Goal: Task Accomplishment & Management: Use online tool/utility

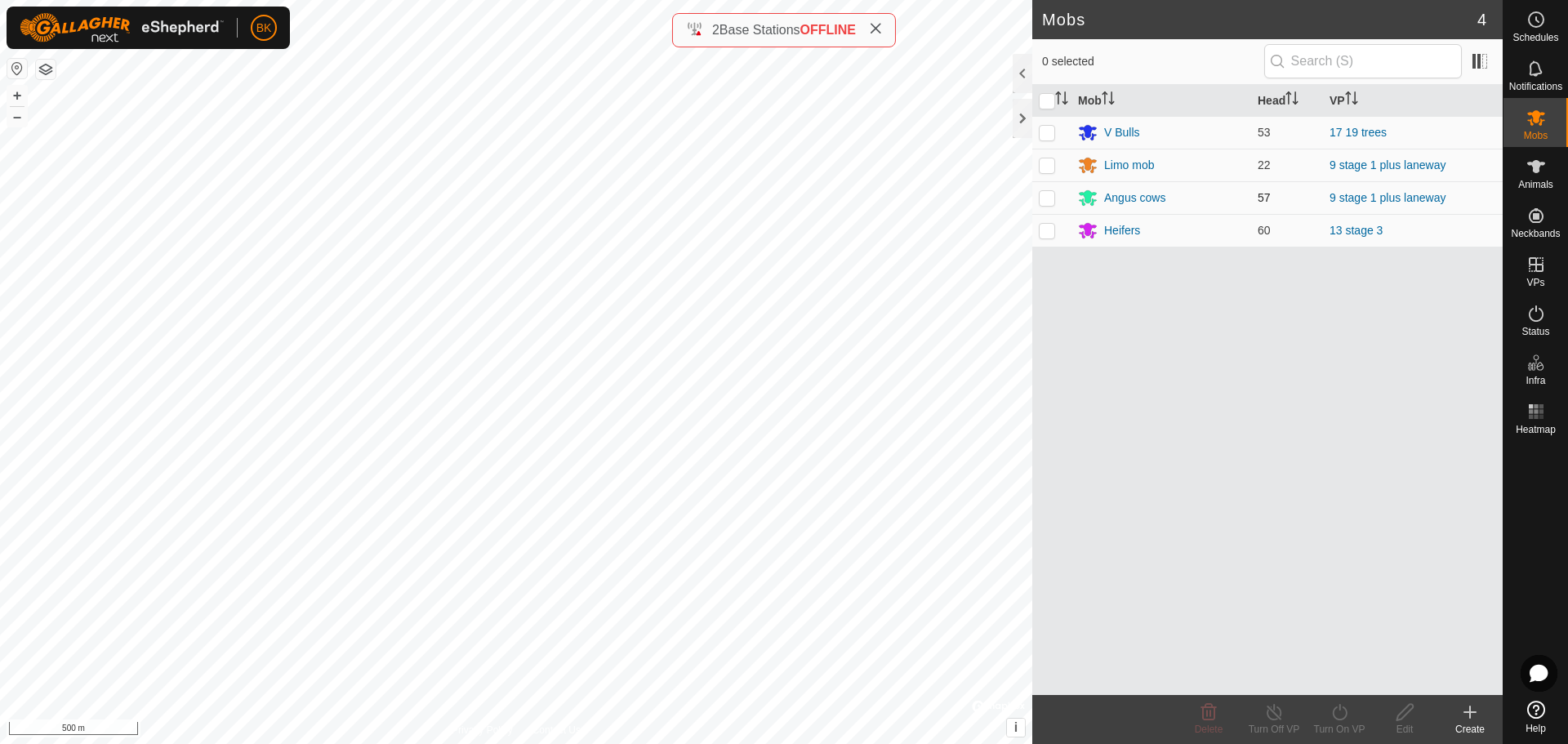
click at [1056, 192] on td at bounding box center [1051, 197] width 39 height 33
checkbox input "true"
click at [1047, 164] on p-checkbox at bounding box center [1047, 165] width 16 height 13
checkbox input "true"
click at [1343, 712] on icon at bounding box center [1339, 712] width 20 height 19
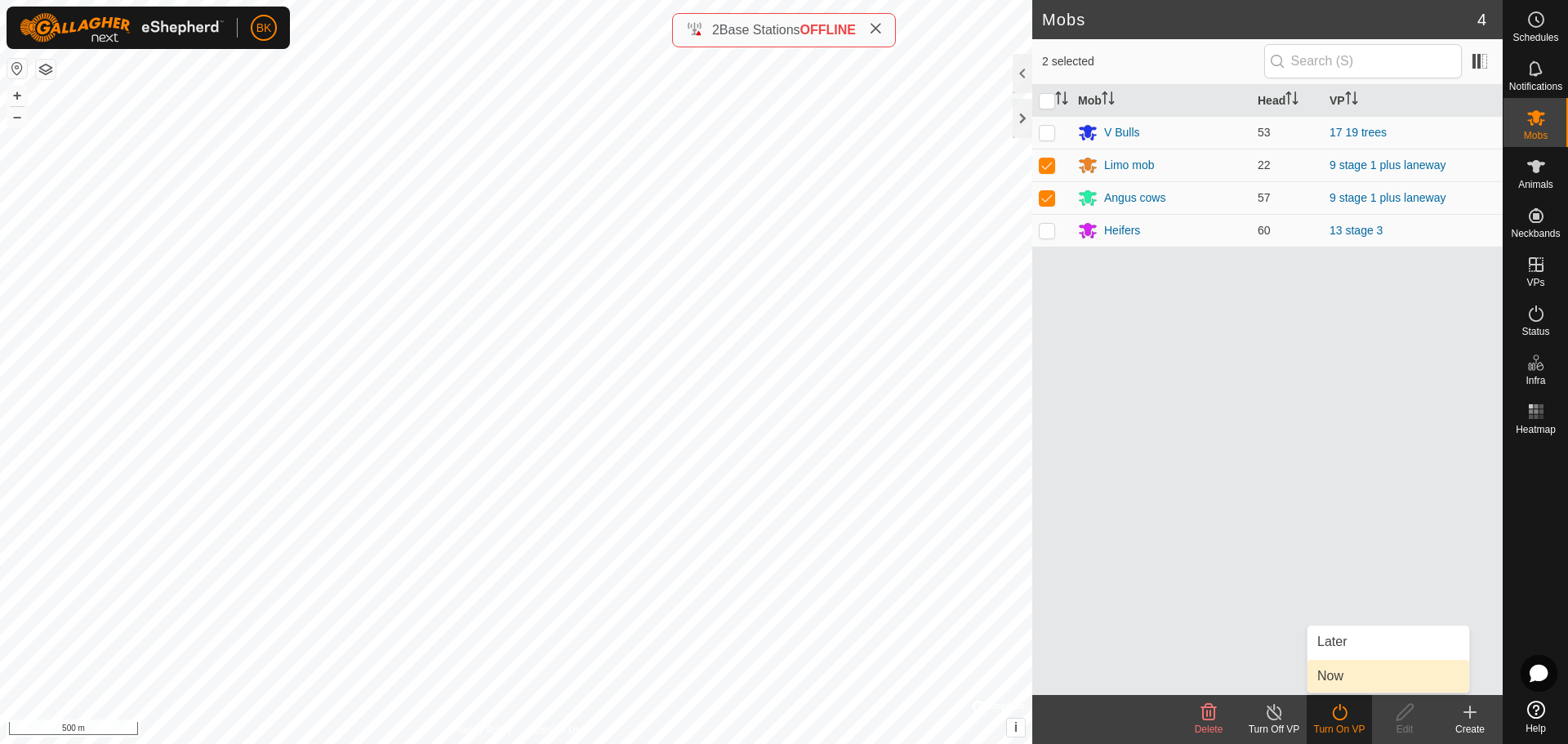
click at [1310, 679] on link "Now" at bounding box center [1387, 676] width 162 height 33
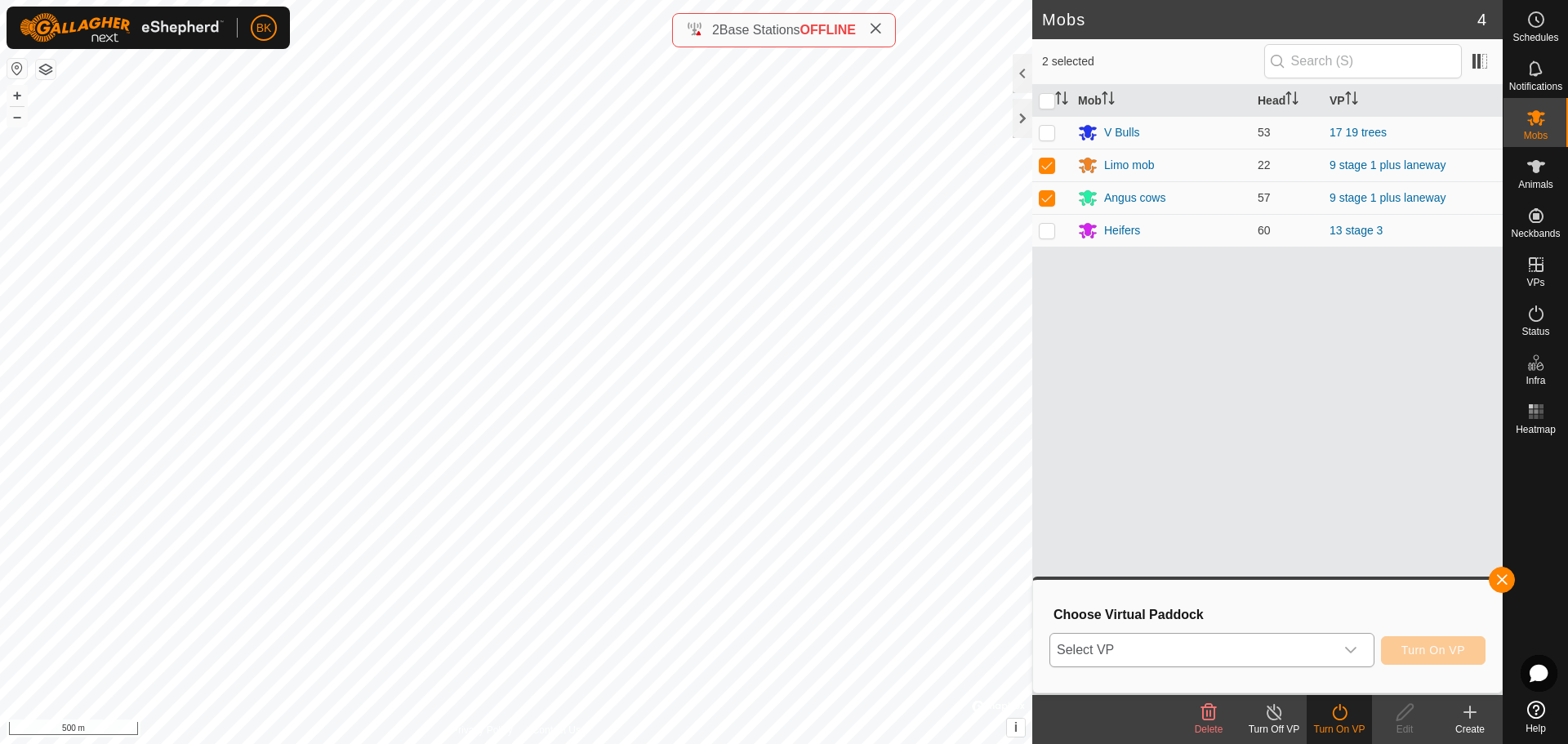
click at [1347, 648] on icon "dropdown trigger" at bounding box center [1350, 649] width 13 height 13
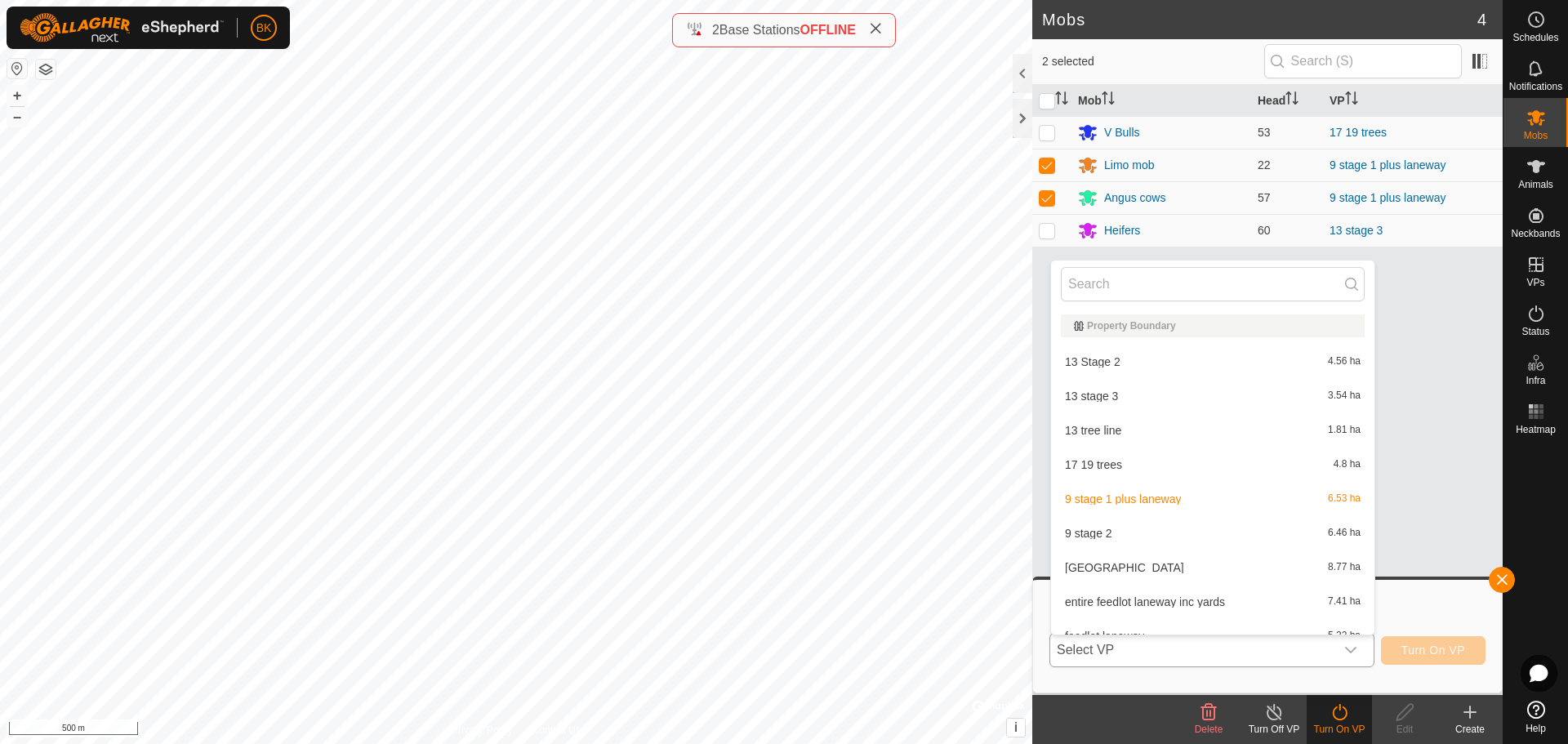
scroll to position [18, 0]
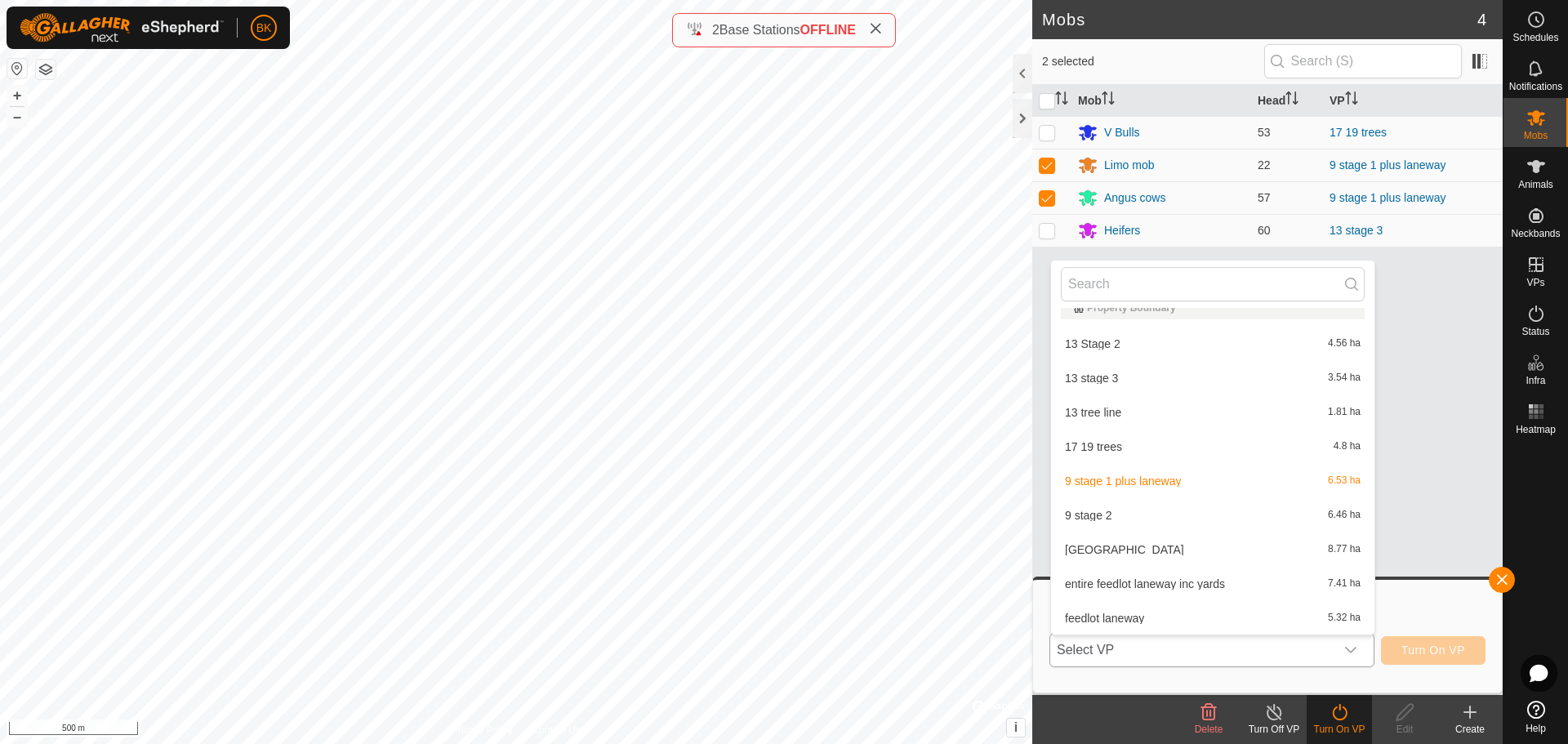
click at [1189, 522] on li "9 stage 2 6.46 ha" at bounding box center [1212, 515] width 323 height 33
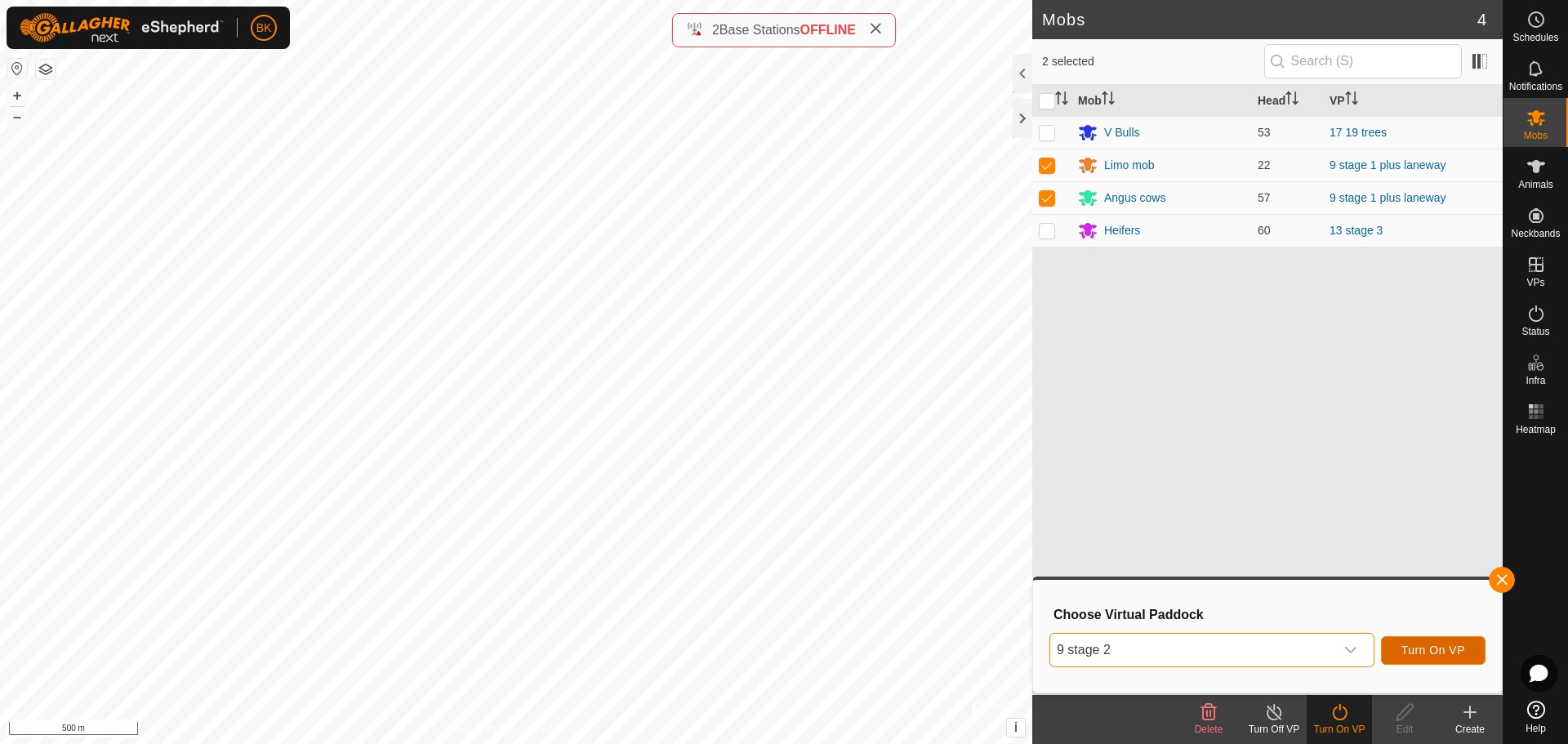
click at [1454, 654] on span "Turn On VP" at bounding box center [1433, 649] width 64 height 13
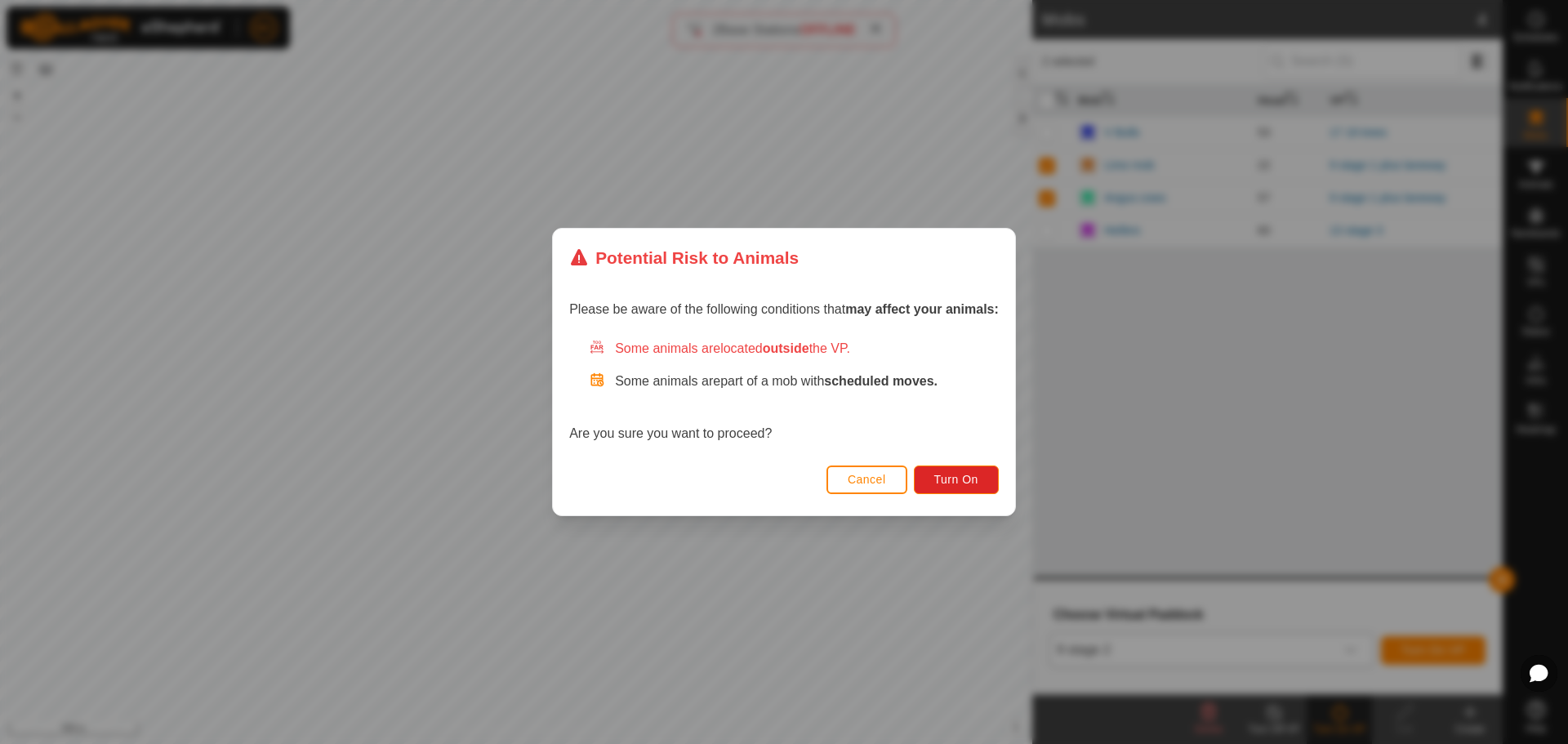
click at [862, 481] on span "Cancel" at bounding box center [866, 479] width 38 height 13
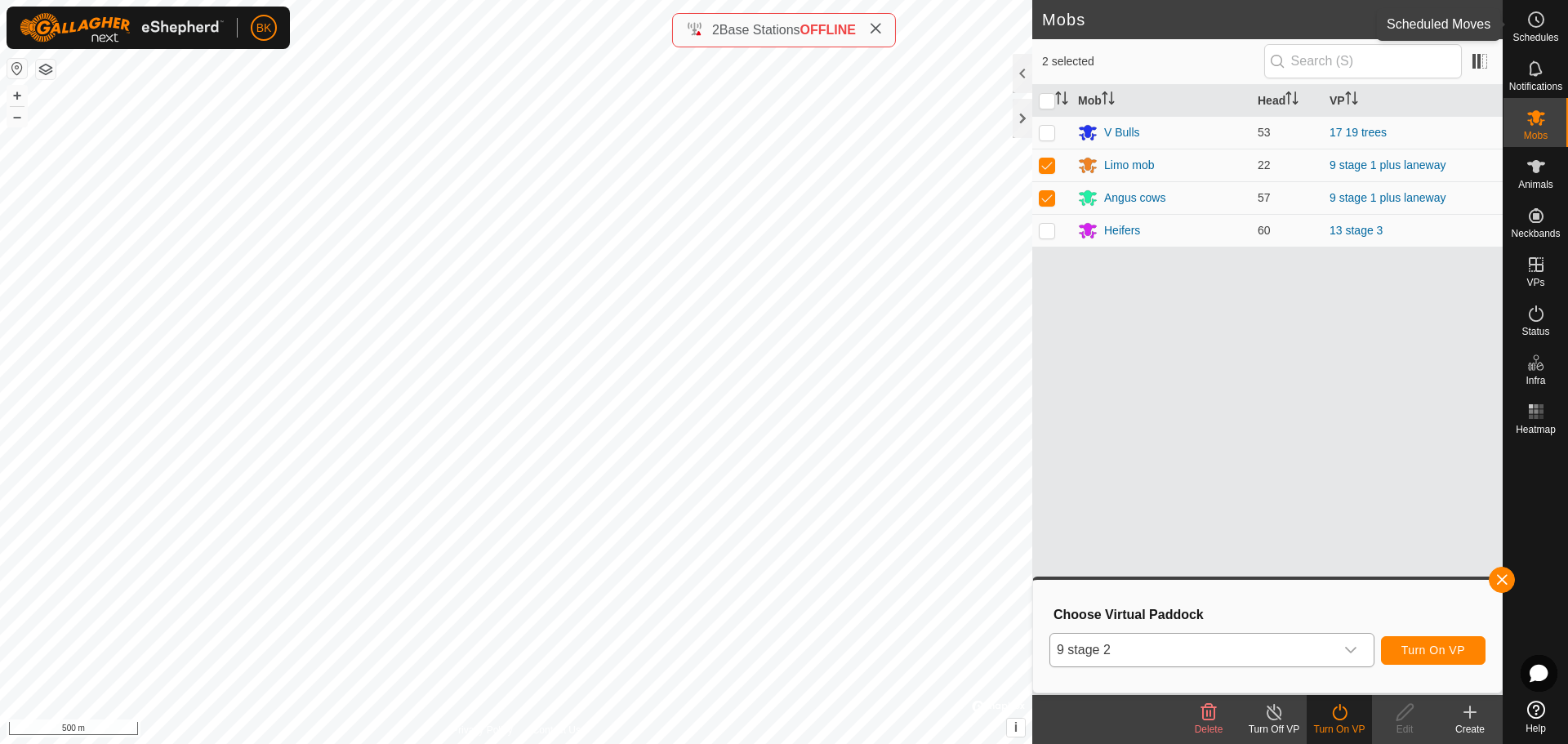
click at [1551, 25] on div "Schedules" at bounding box center [1535, 24] width 65 height 49
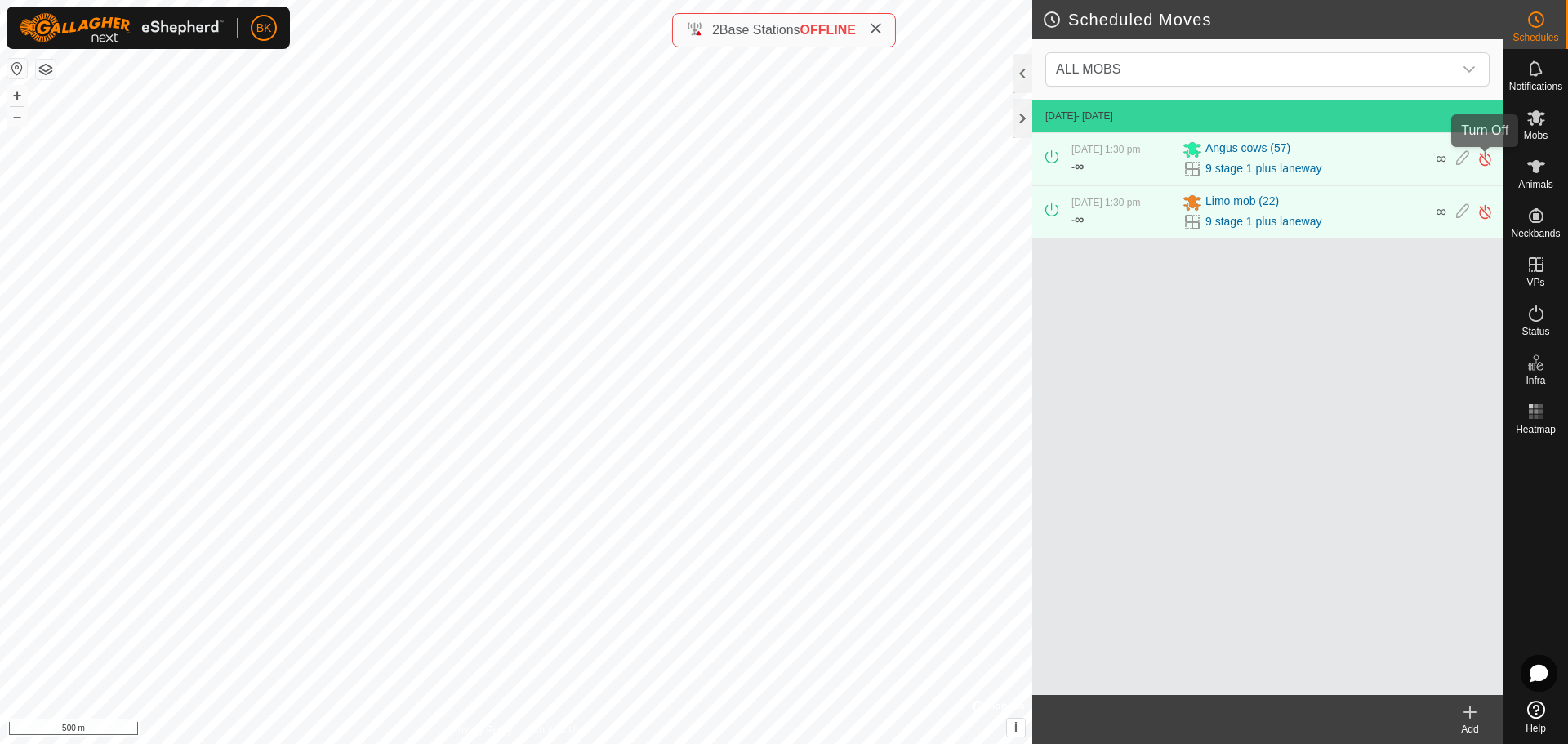
click at [1487, 158] on img at bounding box center [1485, 158] width 16 height 17
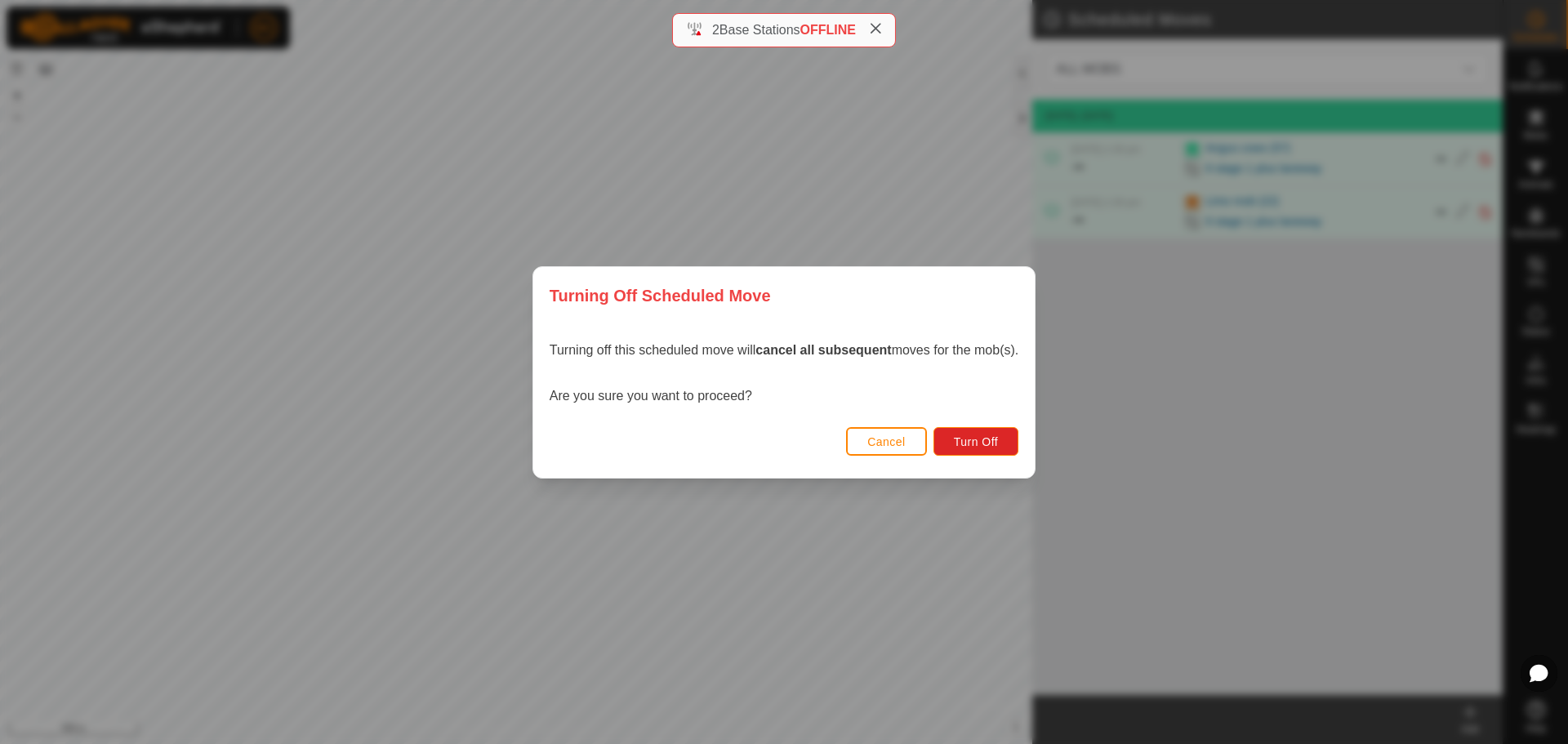
click at [910, 438] on button "Cancel" at bounding box center [886, 441] width 81 height 28
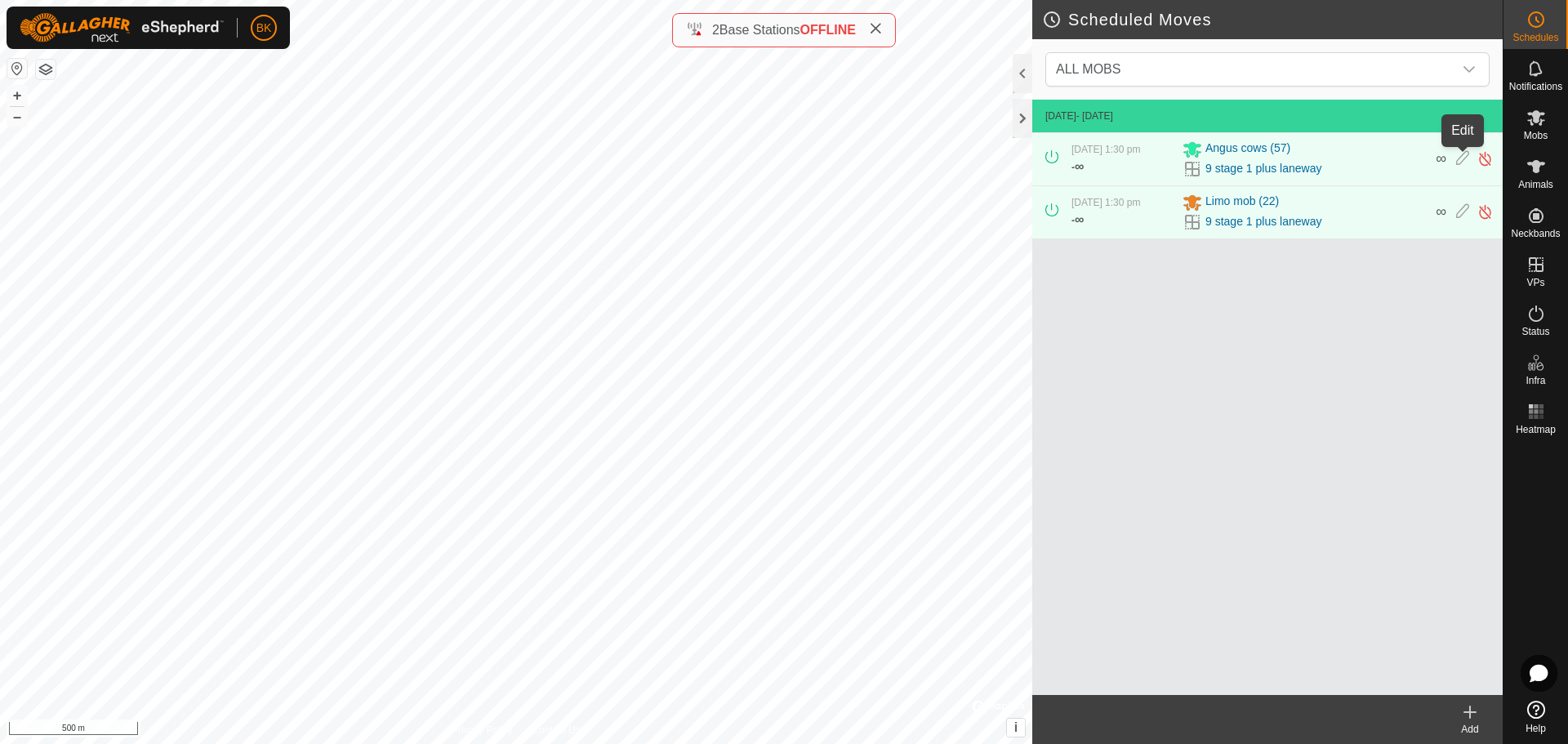
click at [1465, 161] on icon at bounding box center [1462, 158] width 13 height 17
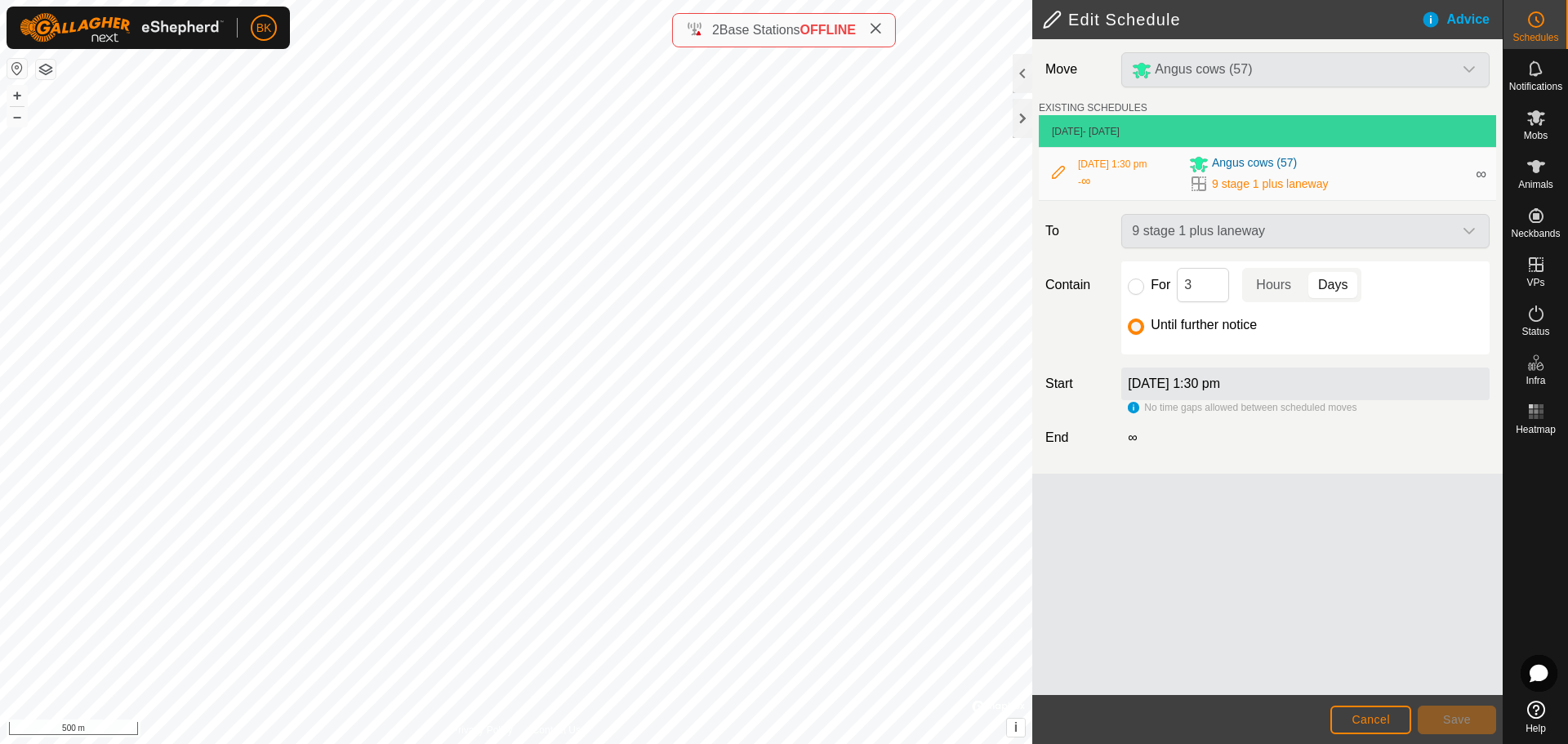
click at [1470, 232] on div "9 stage 1 plus laneway" at bounding box center [1305, 231] width 381 height 35
click at [1132, 283] on input "For" at bounding box center [1135, 287] width 16 height 16
radio input "true"
click at [1185, 235] on div "9 stage 1 plus laneway" at bounding box center [1305, 231] width 381 height 35
click at [1211, 433] on span "13 Aug 2025, 1:30 pm" at bounding box center [1173, 437] width 92 height 14
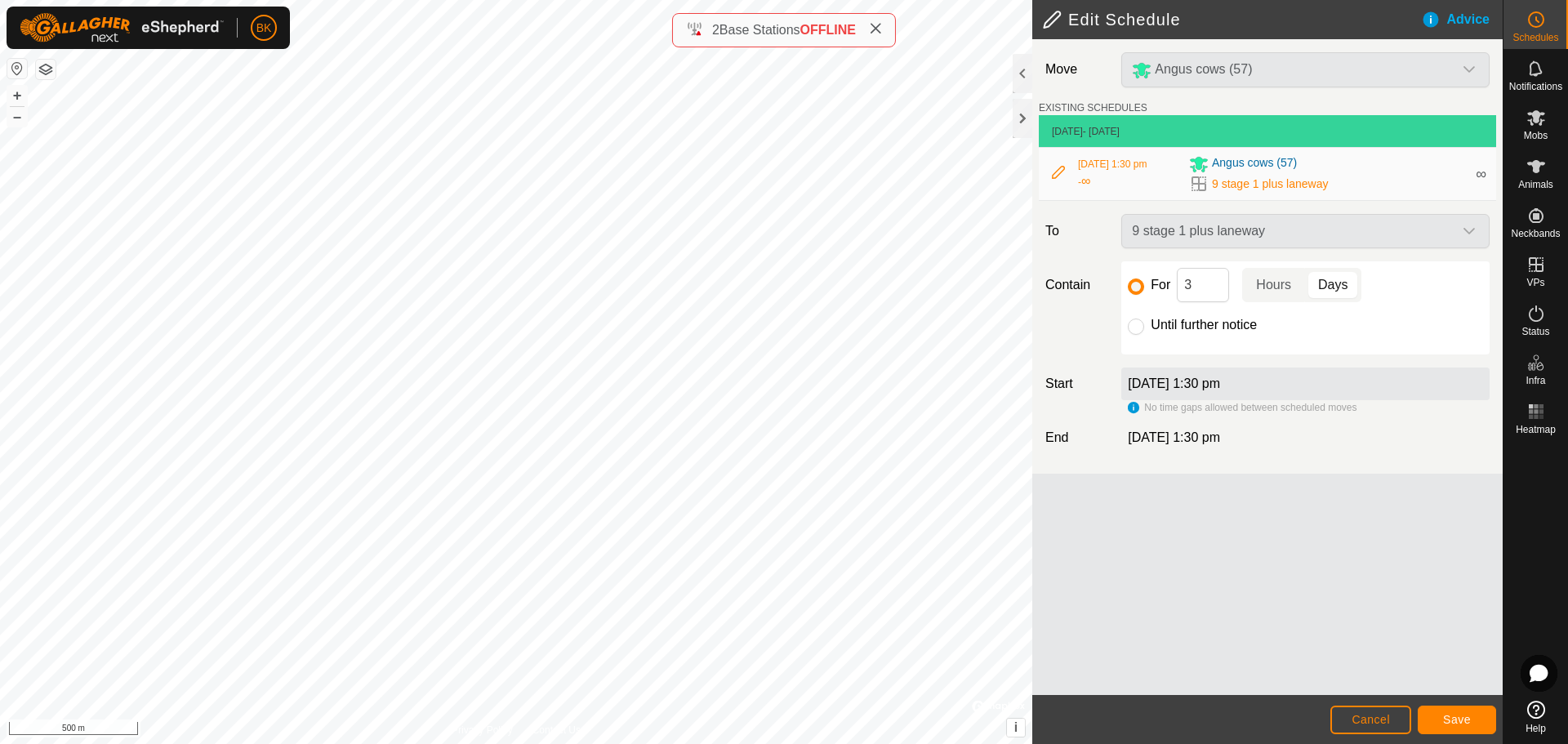
click at [1411, 234] on div "9 stage 1 plus laneway" at bounding box center [1305, 231] width 381 height 35
click at [1479, 176] on span "∞" at bounding box center [1480, 173] width 11 height 16
click at [1387, 725] on span "Cancel" at bounding box center [1370, 719] width 38 height 13
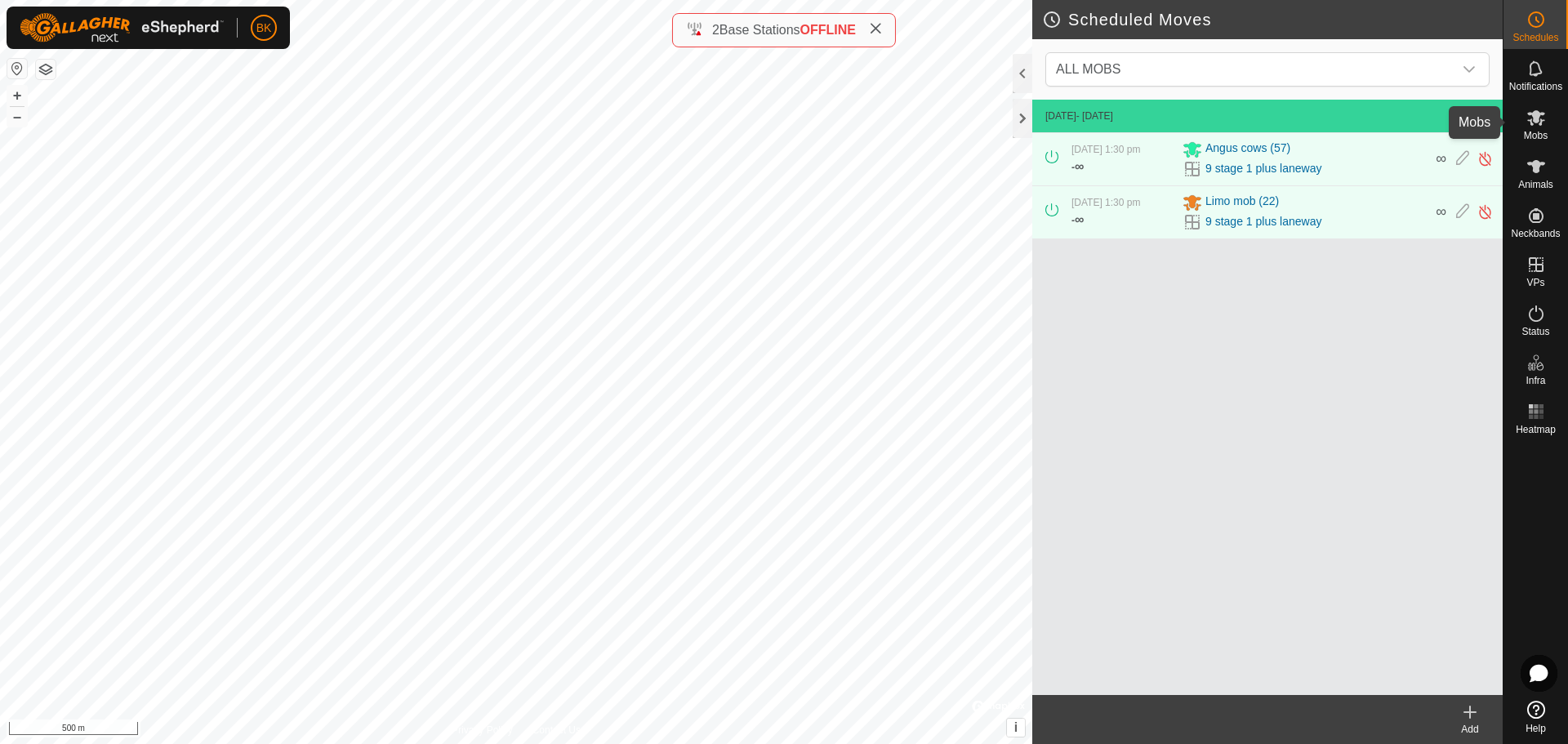
click at [1531, 122] on icon at bounding box center [1536, 119] width 18 height 16
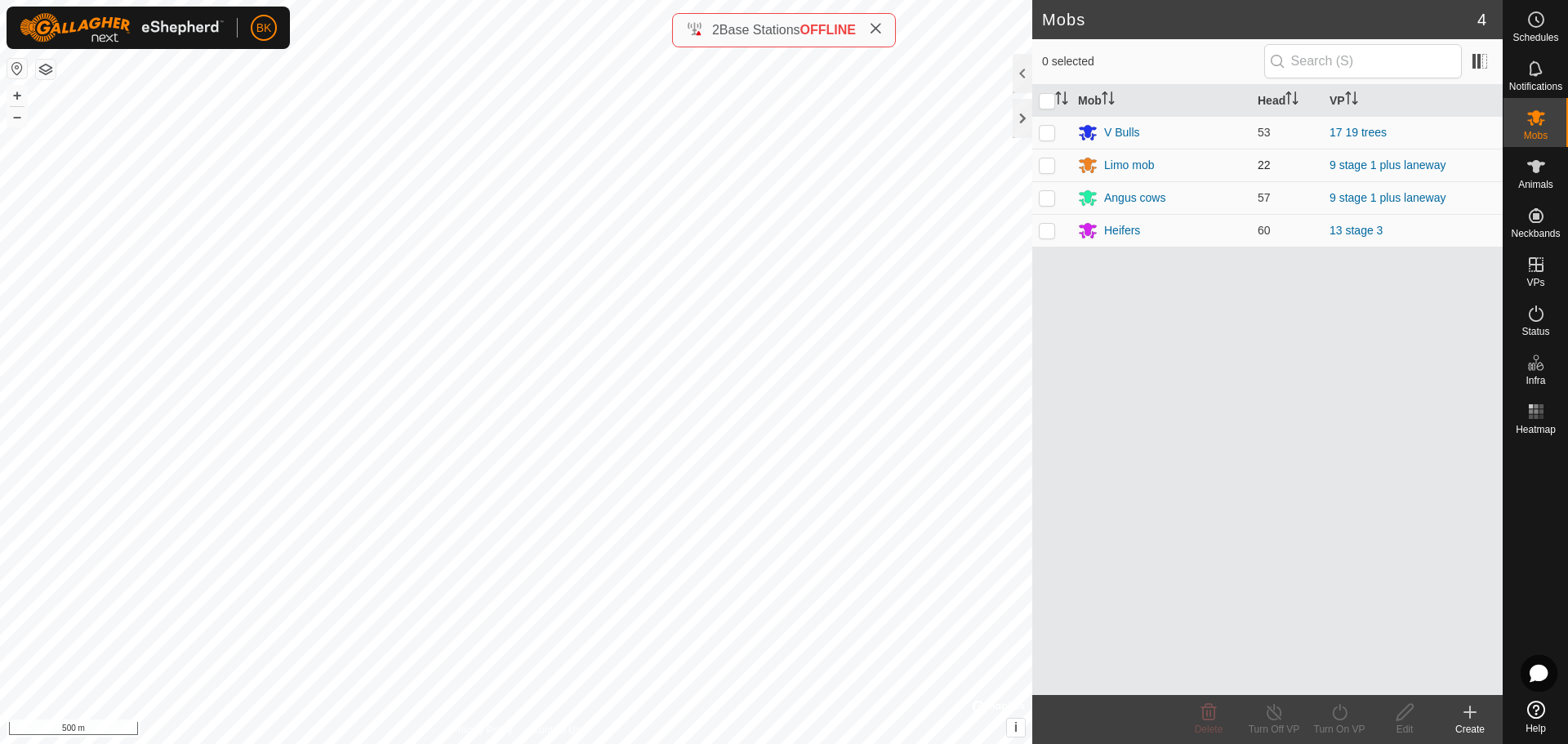
click at [1049, 164] on p-checkbox at bounding box center [1047, 165] width 16 height 13
checkbox input "true"
click at [1049, 195] on p-checkbox at bounding box center [1047, 197] width 16 height 13
checkbox input "true"
click at [1336, 713] on icon at bounding box center [1339, 712] width 20 height 19
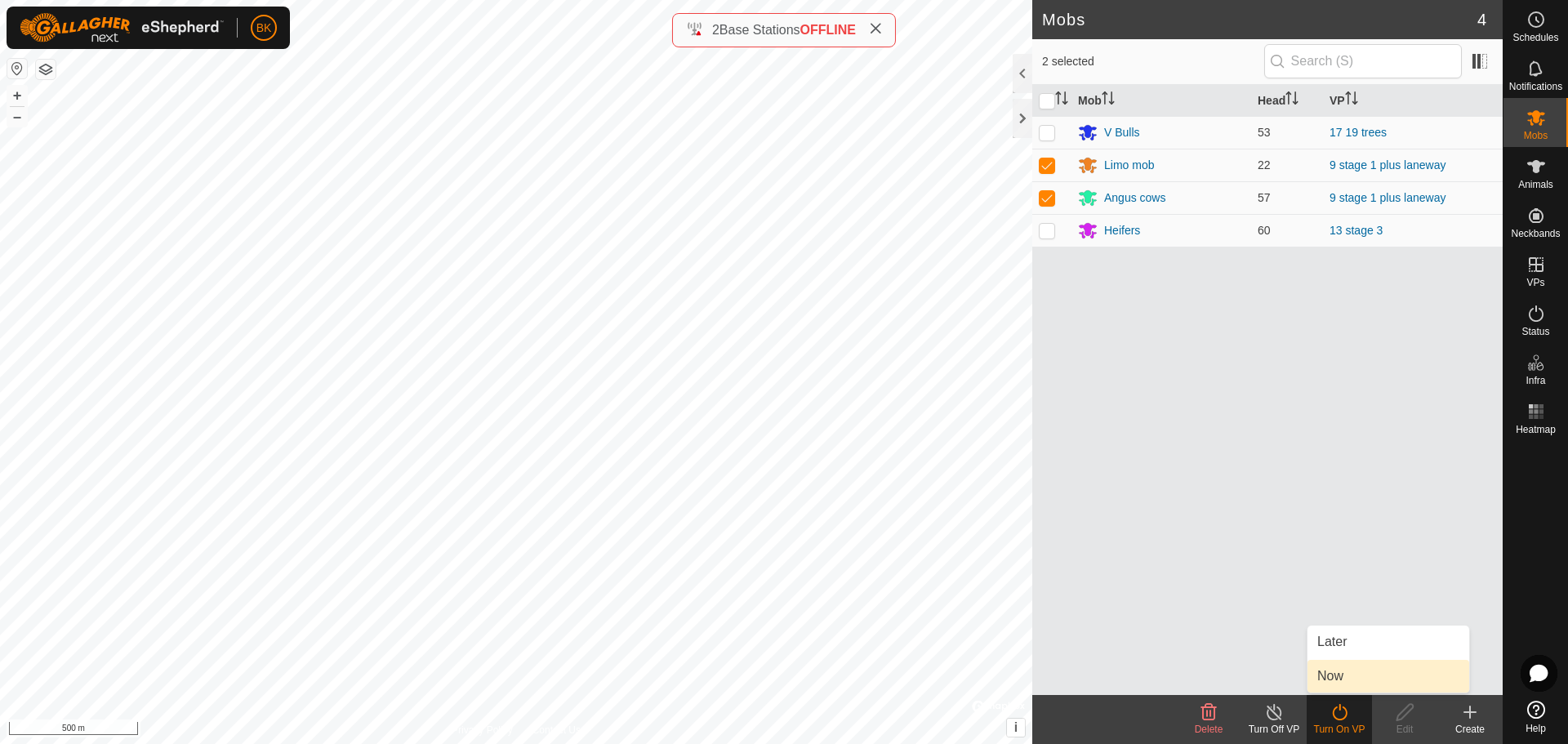
click at [1333, 673] on link "Now" at bounding box center [1387, 676] width 162 height 33
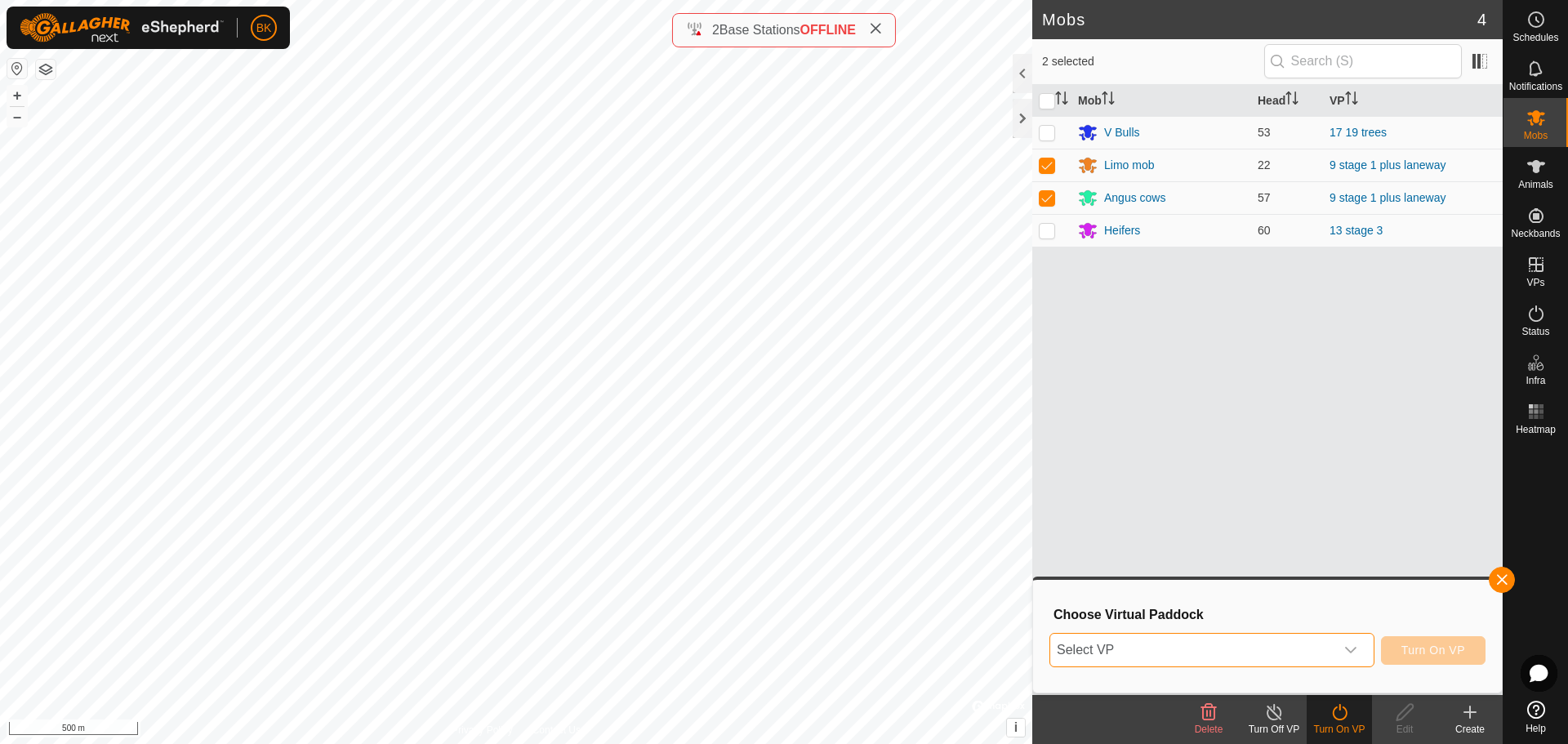
click at [1264, 651] on span "Select VP" at bounding box center [1192, 649] width 284 height 33
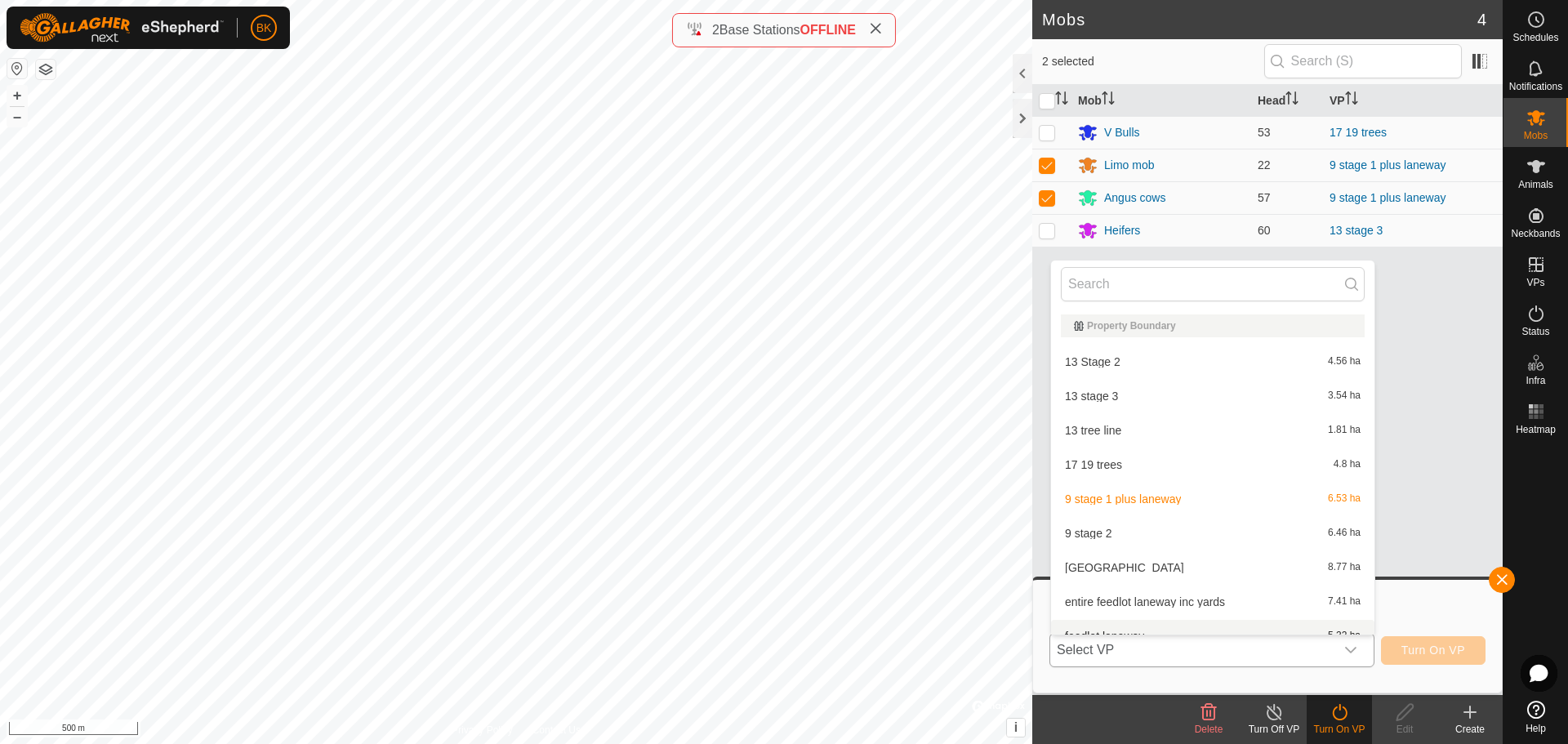
scroll to position [18, 0]
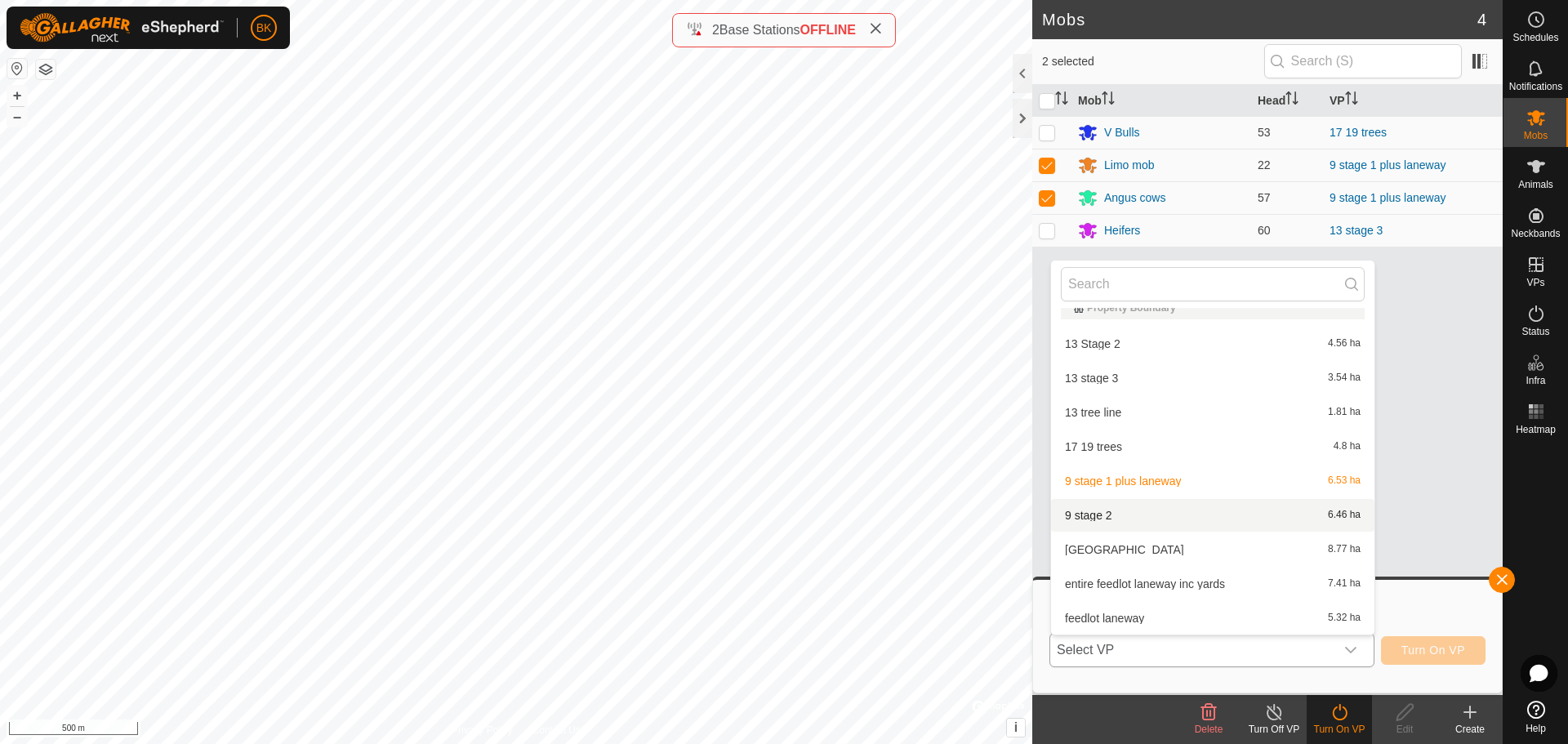
click at [1222, 515] on li "9 stage 2 6.46 ha" at bounding box center [1212, 515] width 323 height 33
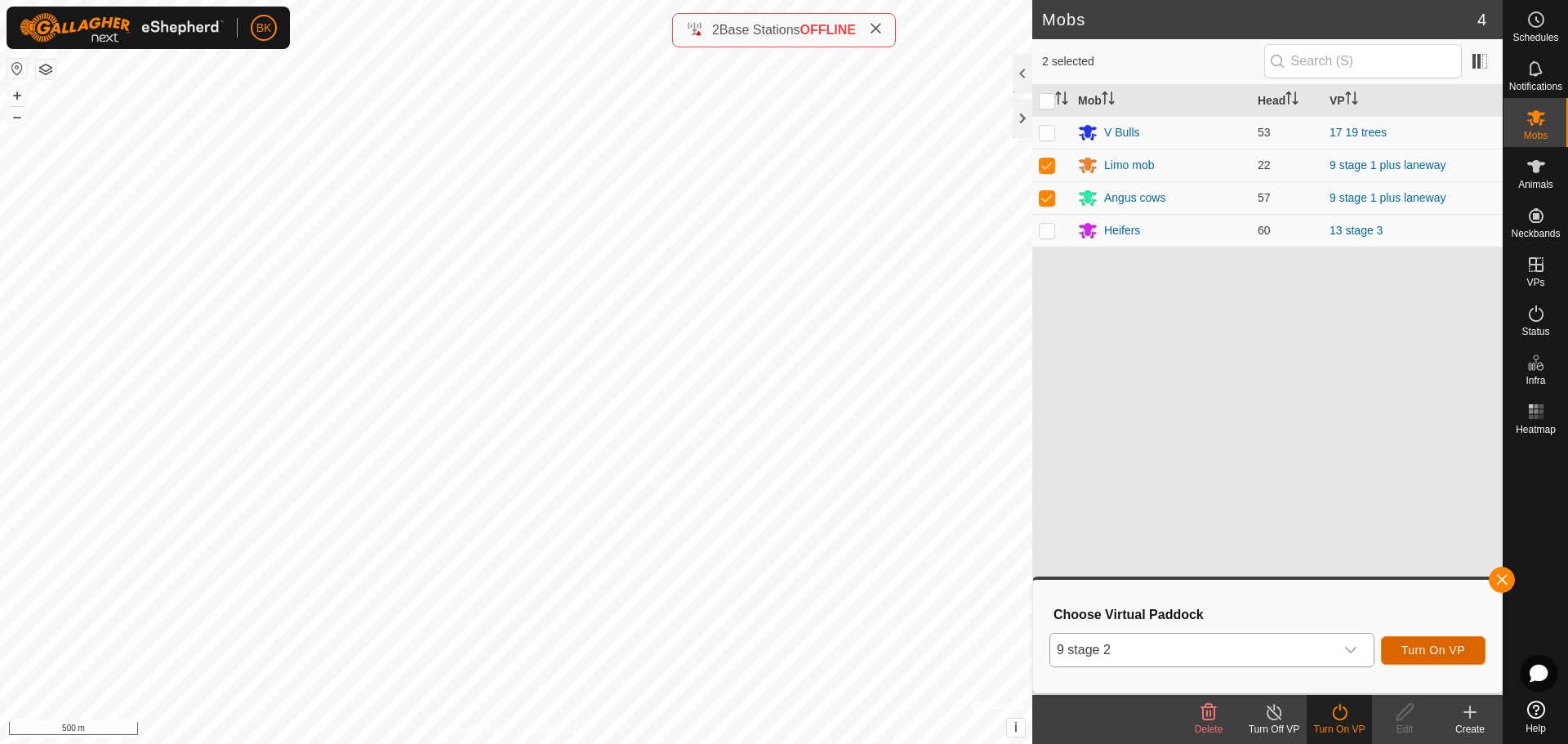
click at [1437, 655] on span "Turn On VP" at bounding box center [1433, 649] width 64 height 13
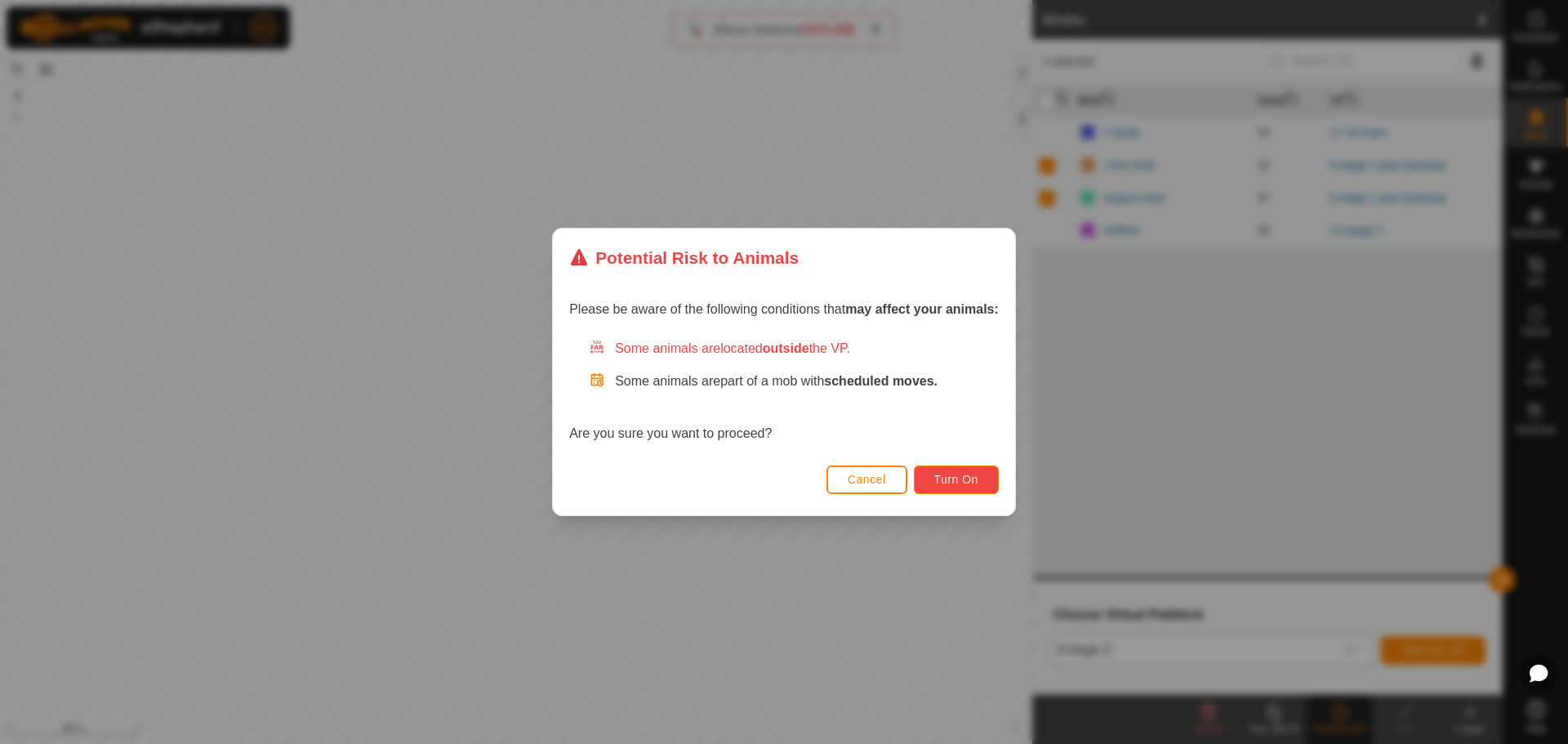
click at [948, 482] on span "Turn On" at bounding box center [957, 479] width 44 height 13
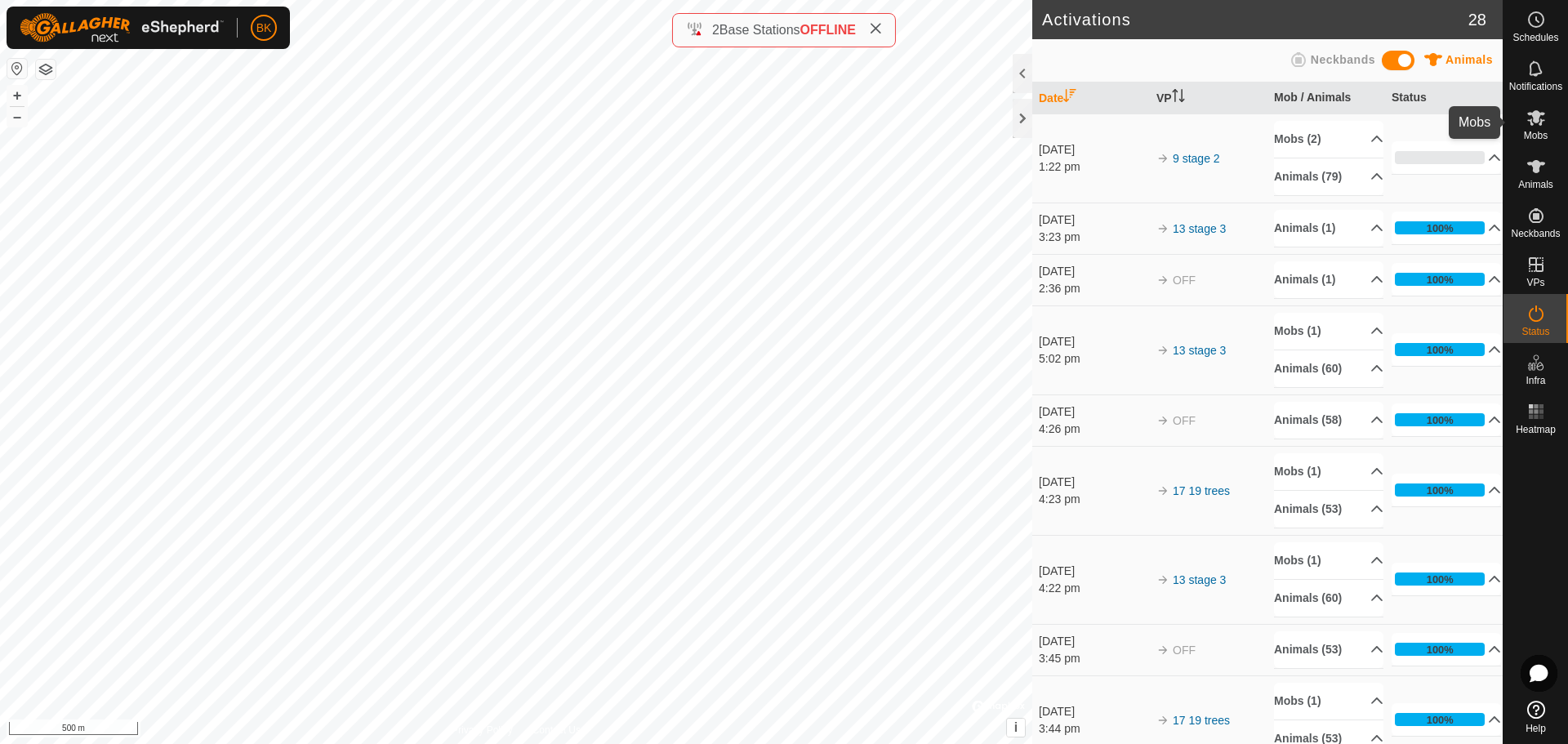
click at [1549, 120] on es-mob-svg-icon at bounding box center [1535, 118] width 29 height 27
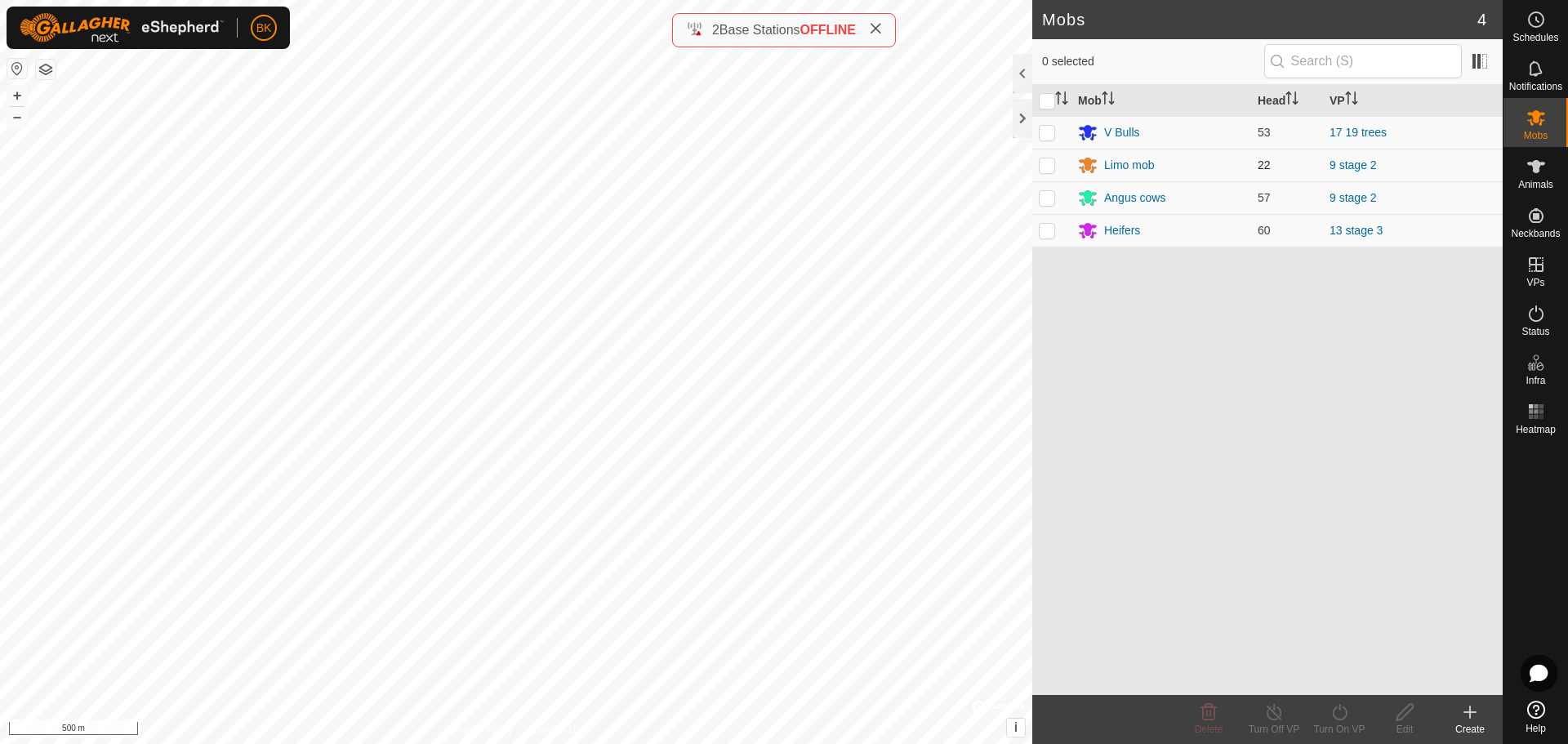
click at [1050, 164] on p-checkbox at bounding box center [1047, 165] width 16 height 13
checkbox input "true"
click at [1049, 196] on p-checkbox at bounding box center [1047, 197] width 16 height 13
checkbox input "true"
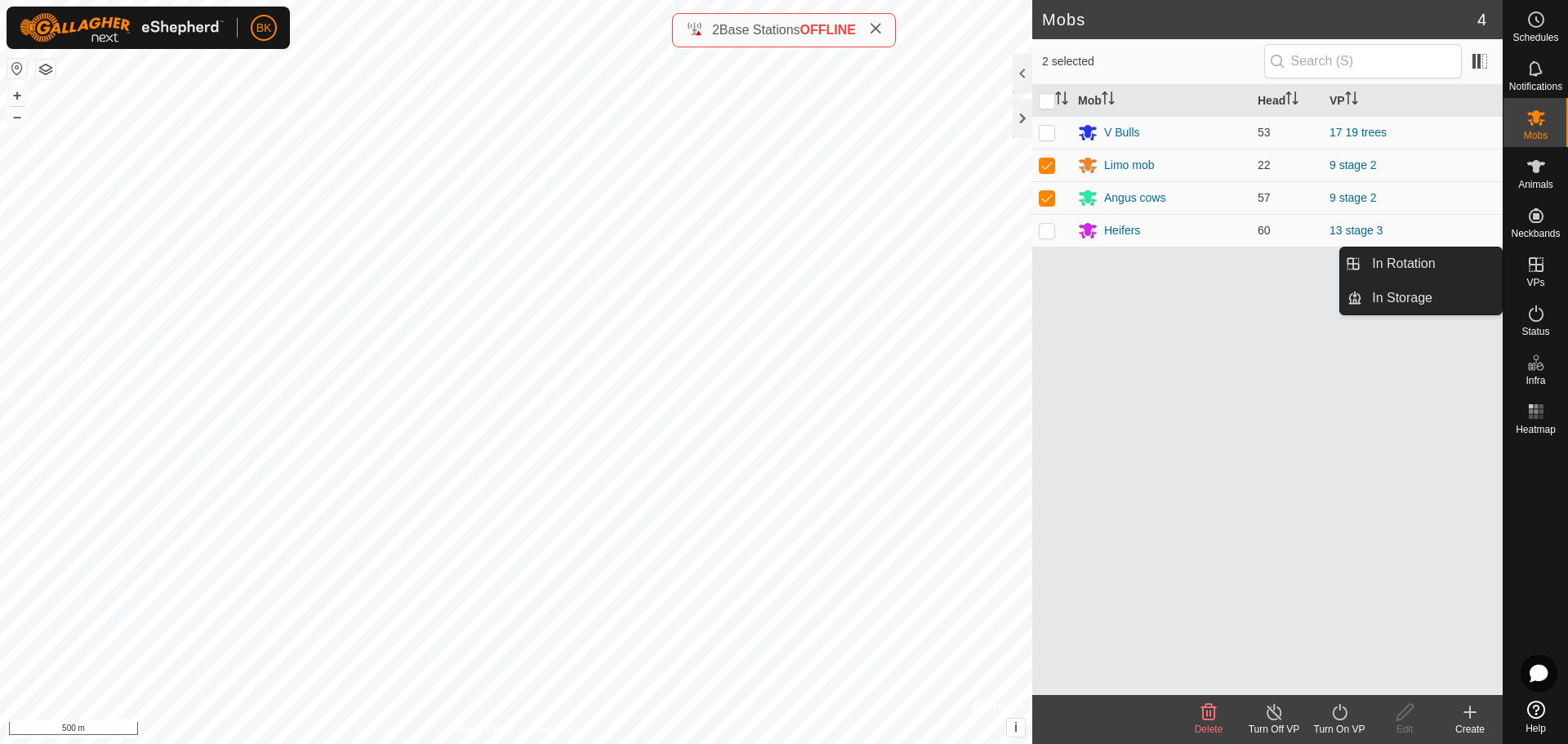
click at [1543, 278] on span "VPs" at bounding box center [1535, 282] width 18 height 10
click at [1475, 273] on link "In Rotation" at bounding box center [1432, 264] width 140 height 33
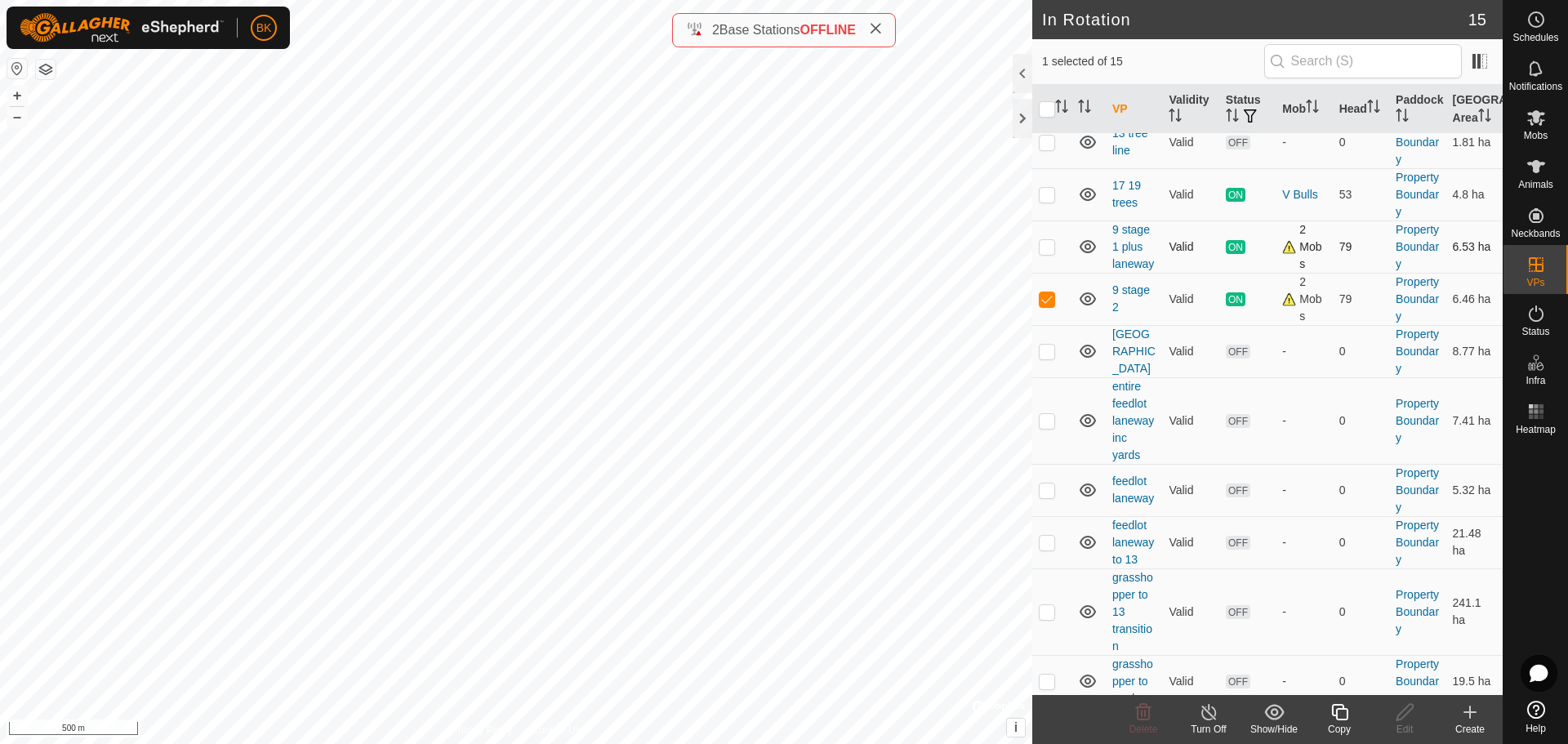
scroll to position [164, 0]
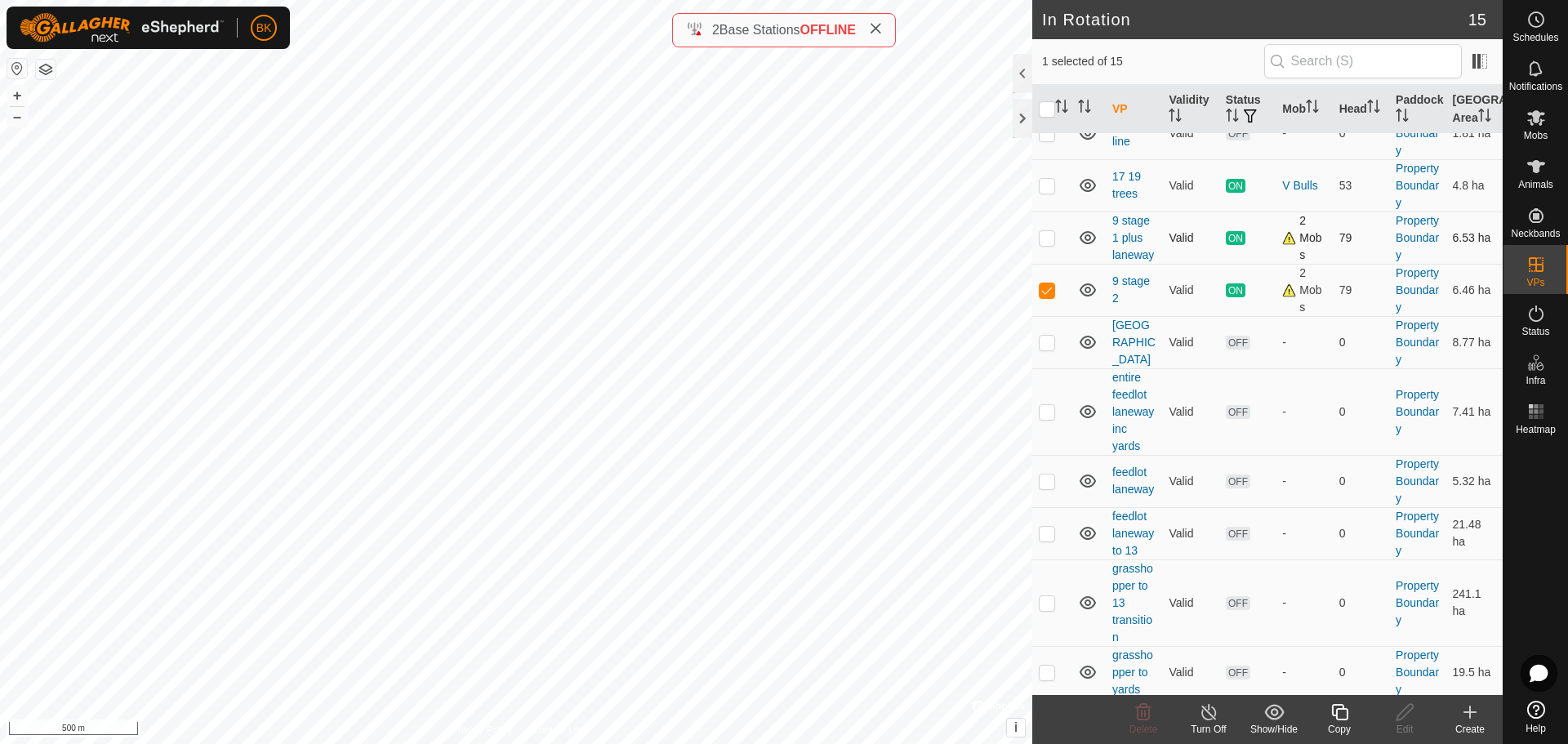
click at [1051, 244] on p-checkbox at bounding box center [1047, 237] width 16 height 13
checkbox input "true"
click at [1040, 296] on p-checkbox at bounding box center [1047, 289] width 16 height 13
checkbox input "false"
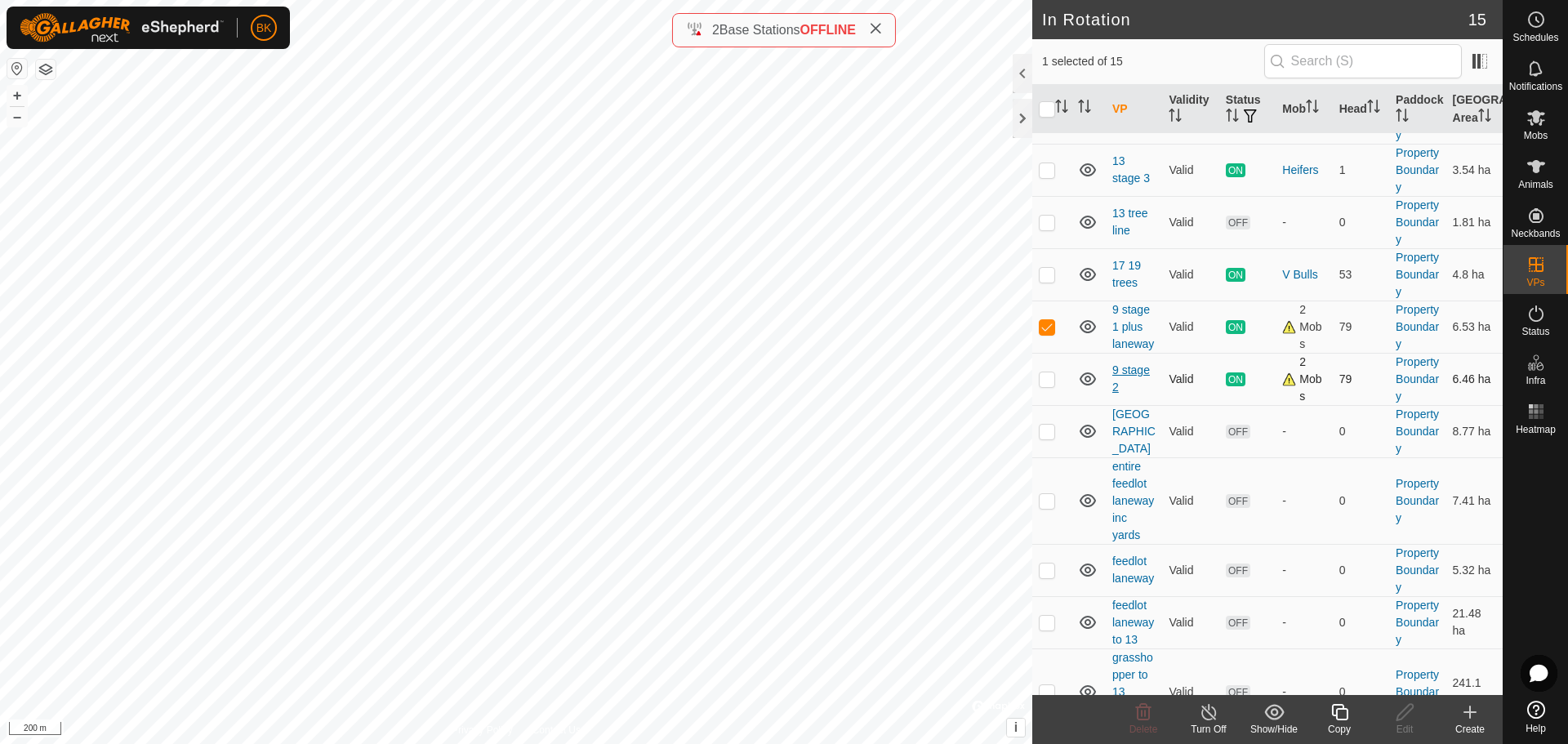
scroll to position [0, 0]
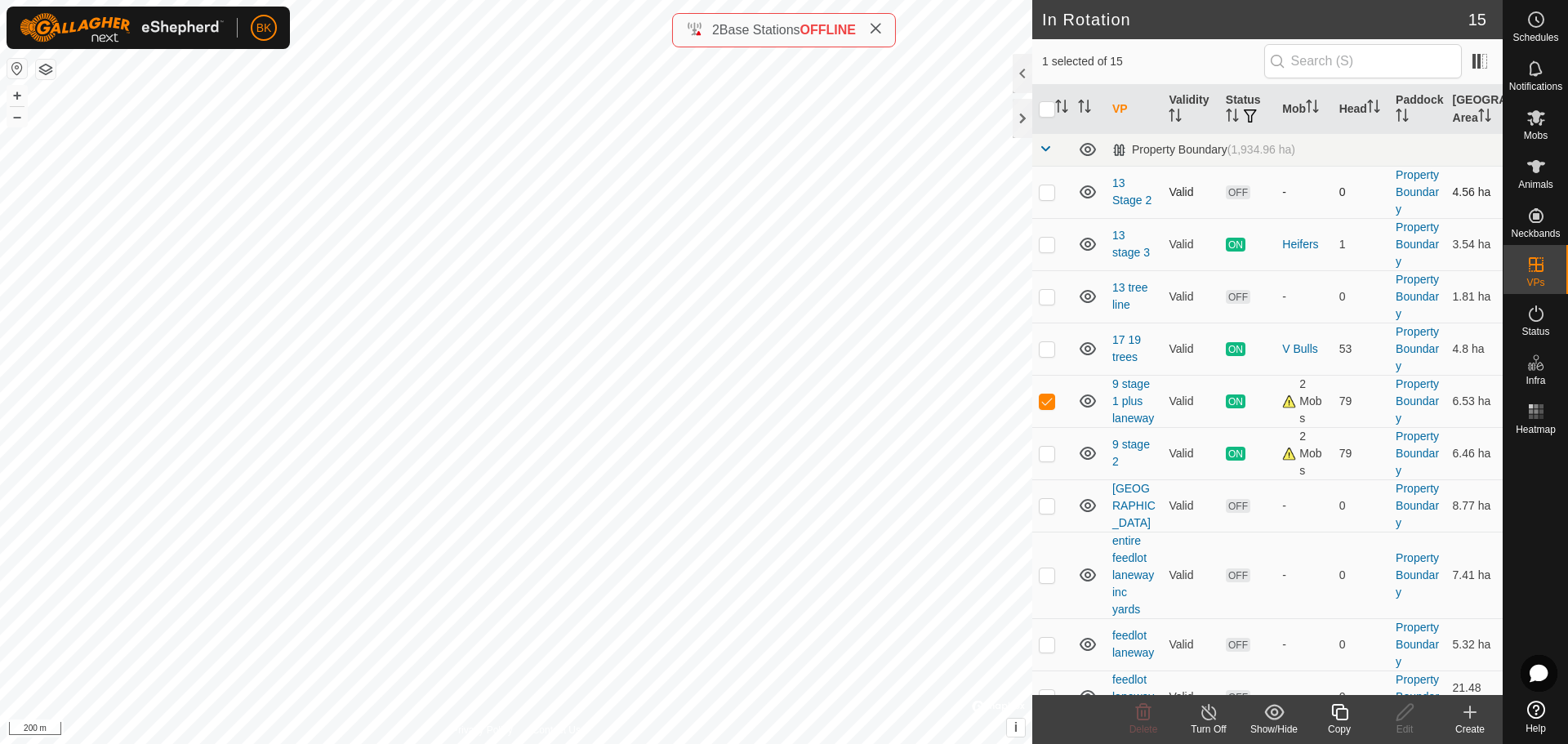
click at [1050, 198] on p-checkbox at bounding box center [1047, 191] width 16 height 13
checkbox input "true"
click at [1050, 250] on p-checkbox at bounding box center [1047, 244] width 16 height 13
checkbox input "true"
click at [1049, 198] on p-checkbox at bounding box center [1047, 191] width 16 height 13
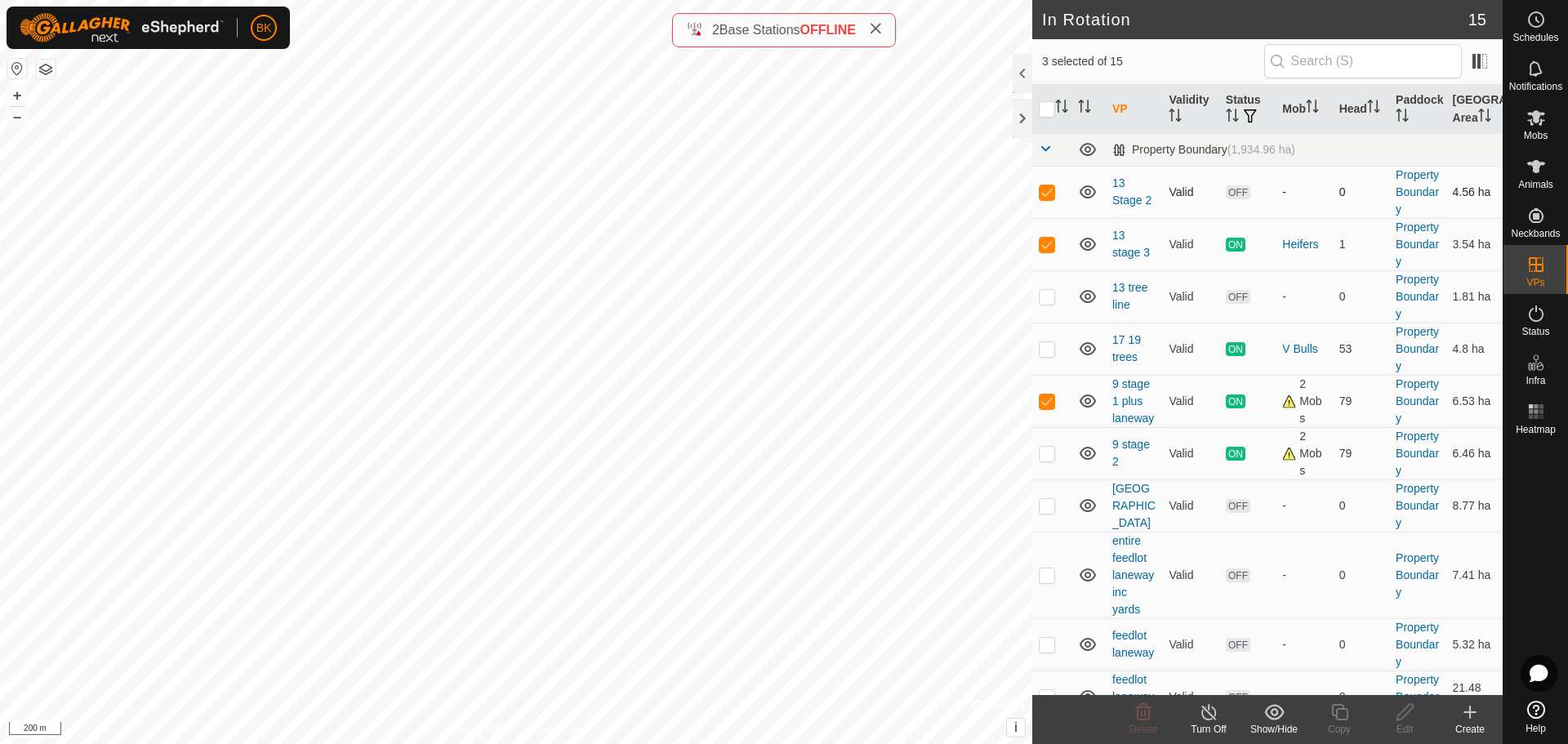
checkbox input "false"
click at [1053, 407] on p-checkbox at bounding box center [1047, 401] width 16 height 13
checkbox input "false"
click at [1340, 720] on icon at bounding box center [1339, 711] width 16 height 16
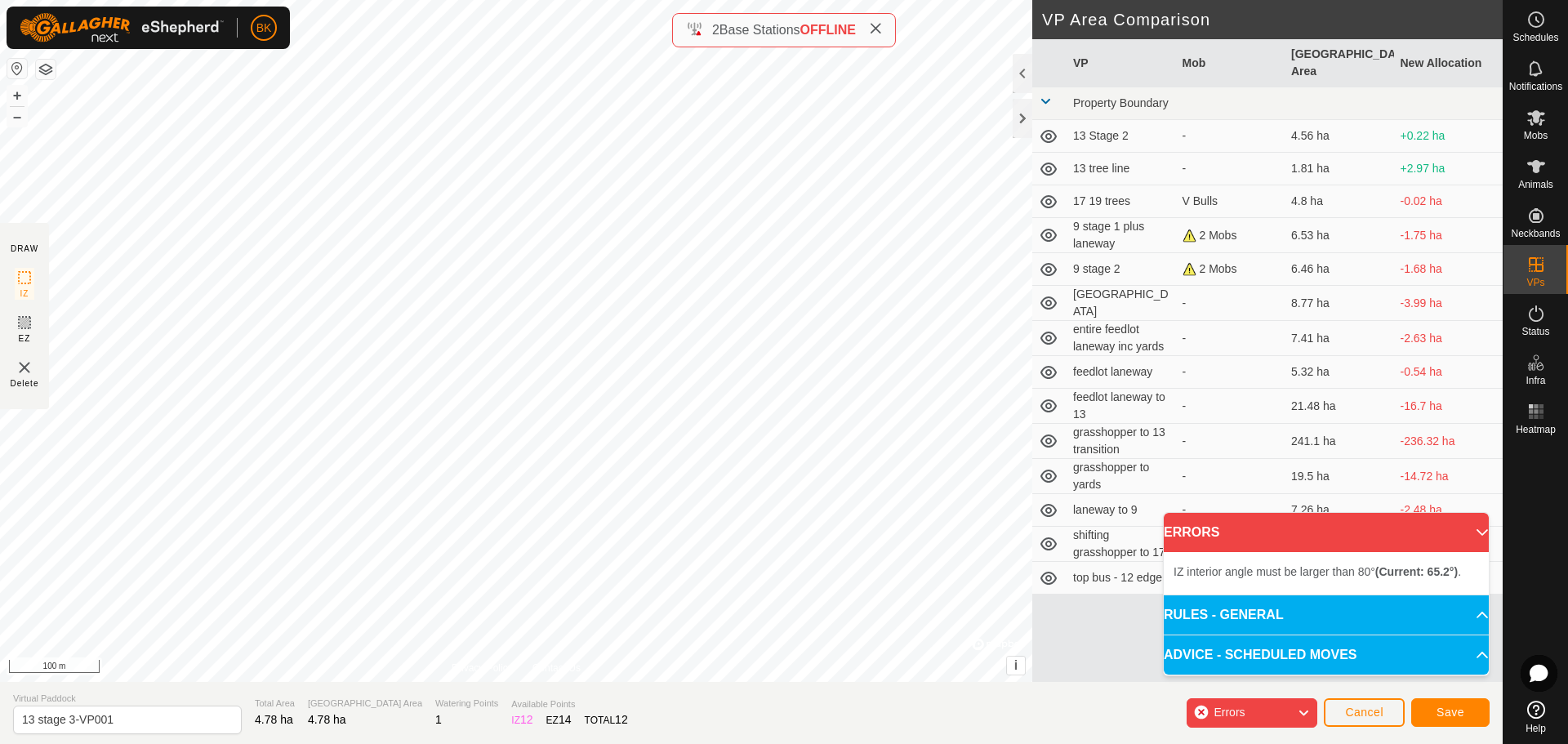
click at [690, 46] on div "DRAW IZ EZ Delete Privacy Policy Contact Us + – ⇧ i © Mapbox , © OpenStreetMap …" at bounding box center [751, 372] width 1503 height 744
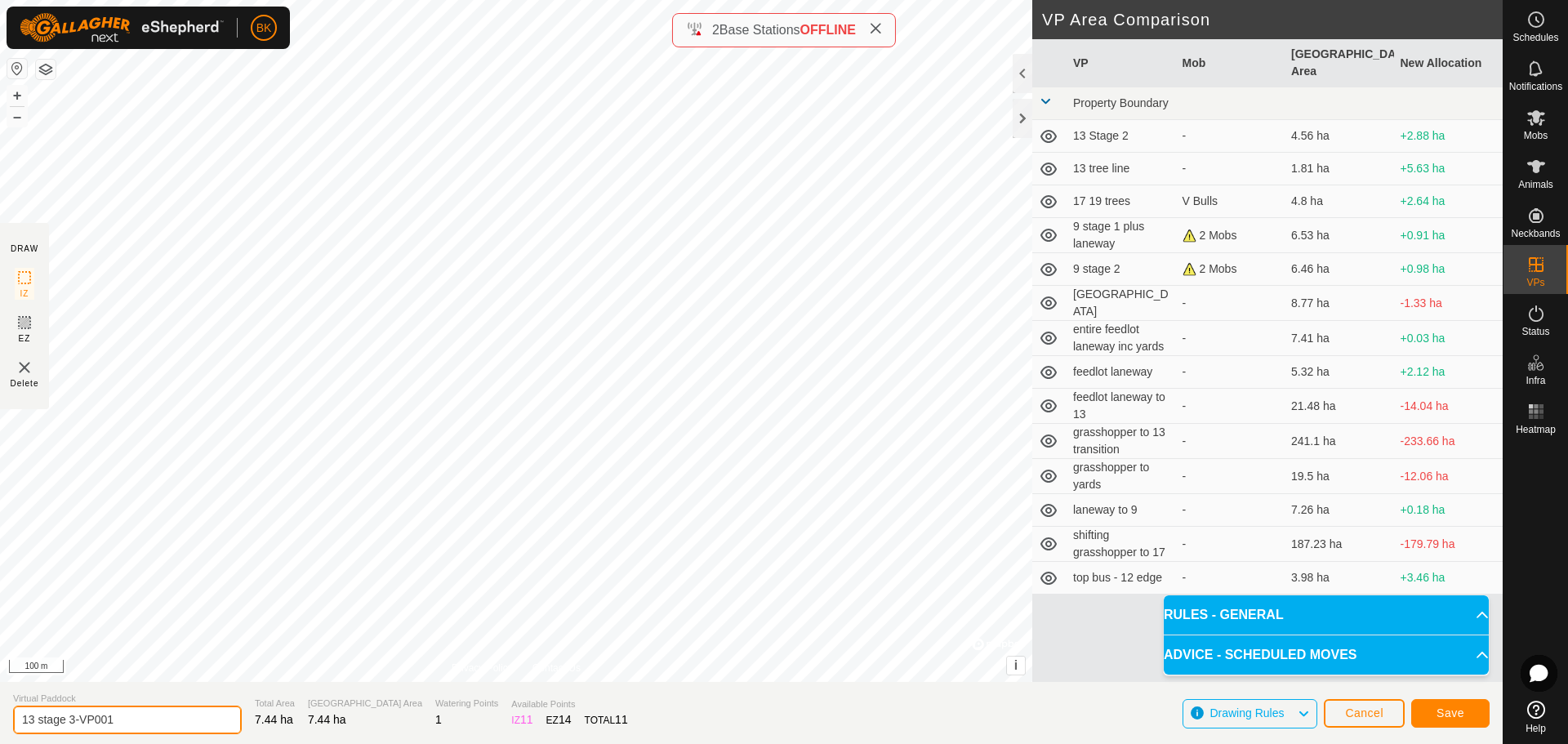
drag, startPoint x: 145, startPoint y: 719, endPoint x: -44, endPoint y: 720, distance: 189.0
click at [0, 720] on html "BK Schedules Notifications Mobs Animals Neckbands VPs Status Infra Heatmap Help…" at bounding box center [784, 372] width 1568 height 744
type input "12 stage 1"
click at [1458, 706] on span "Save" at bounding box center [1449, 712] width 27 height 13
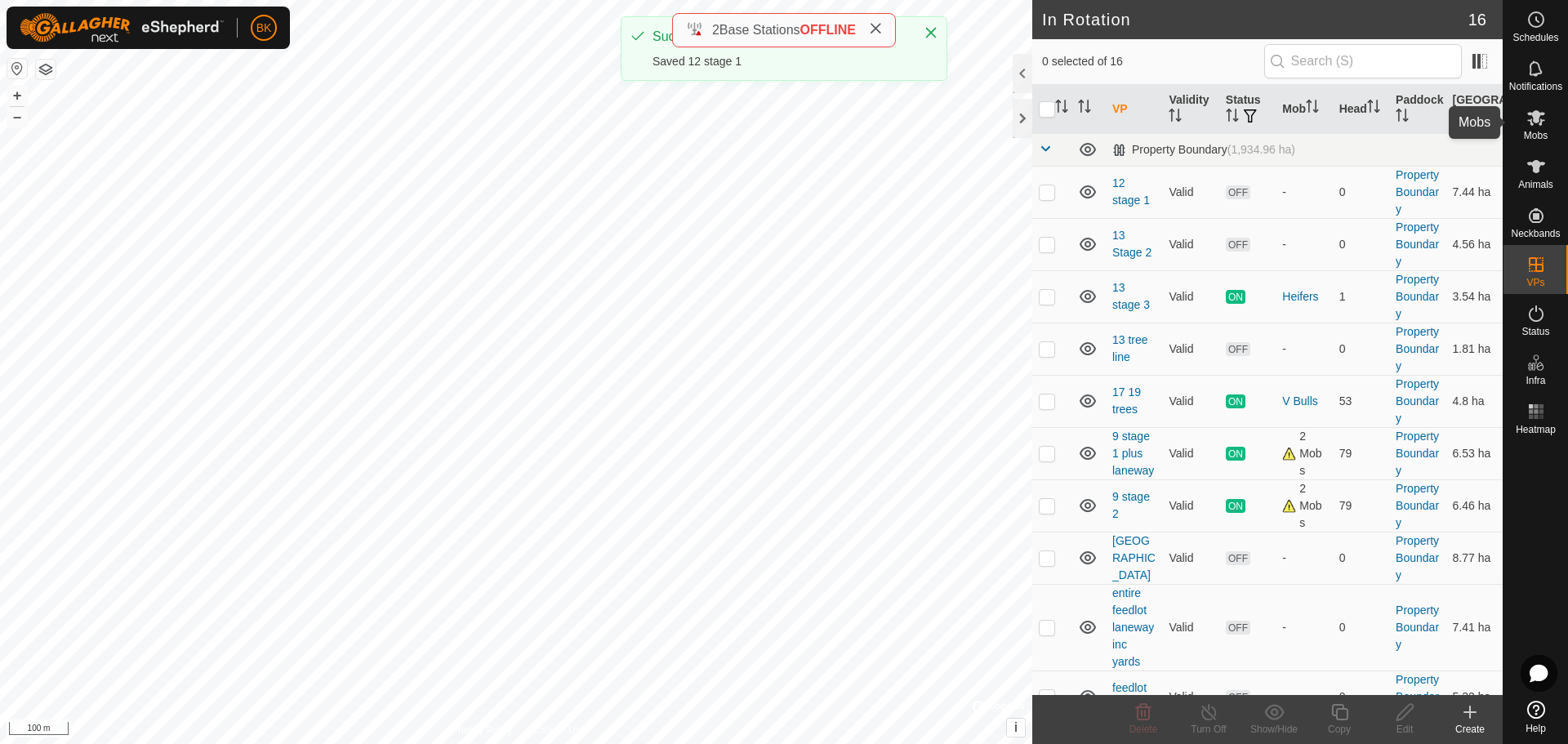
click at [1548, 118] on es-mob-svg-icon at bounding box center [1535, 118] width 29 height 27
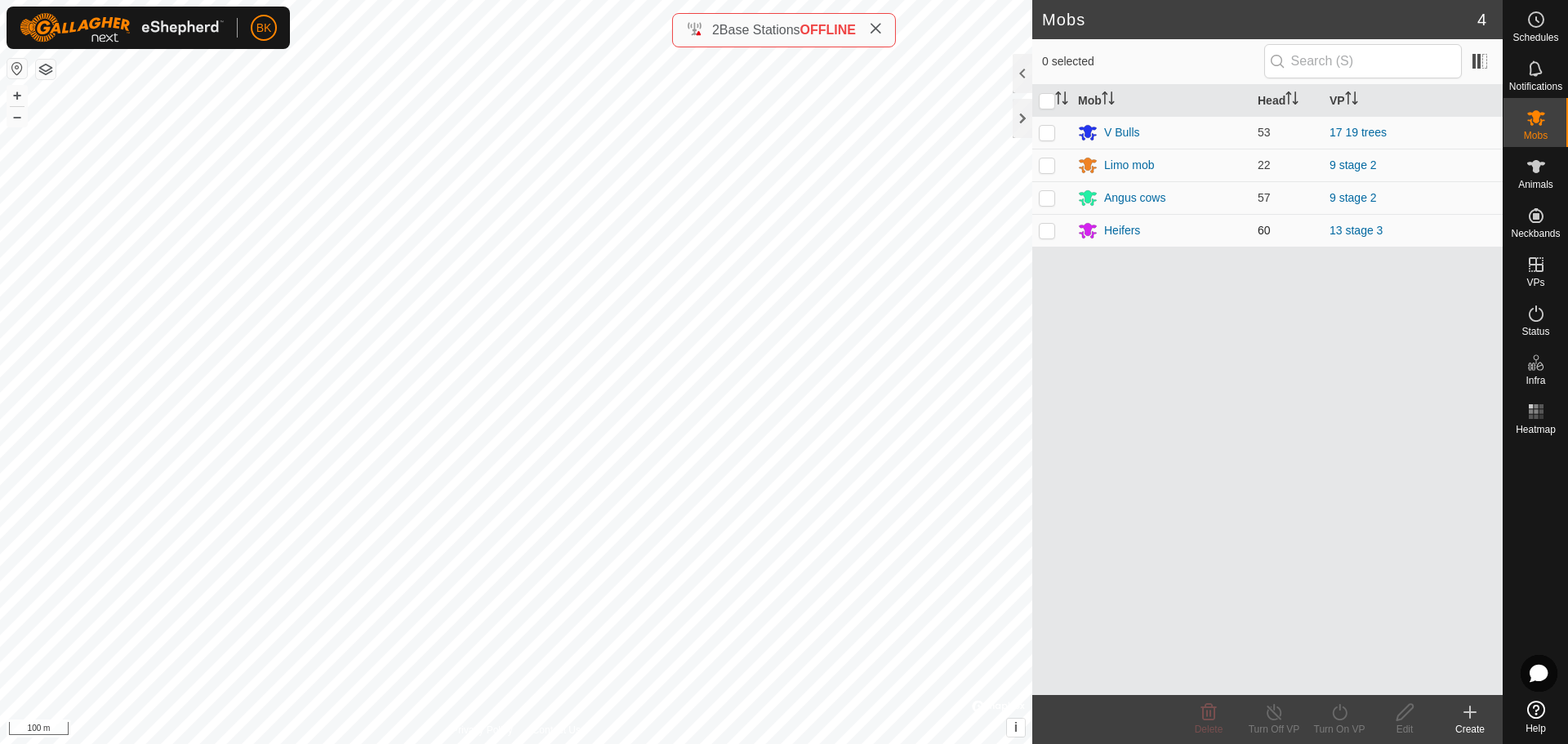
click at [1045, 228] on p-checkbox at bounding box center [1047, 230] width 16 height 13
checkbox input "true"
click at [1337, 719] on icon at bounding box center [1339, 711] width 15 height 16
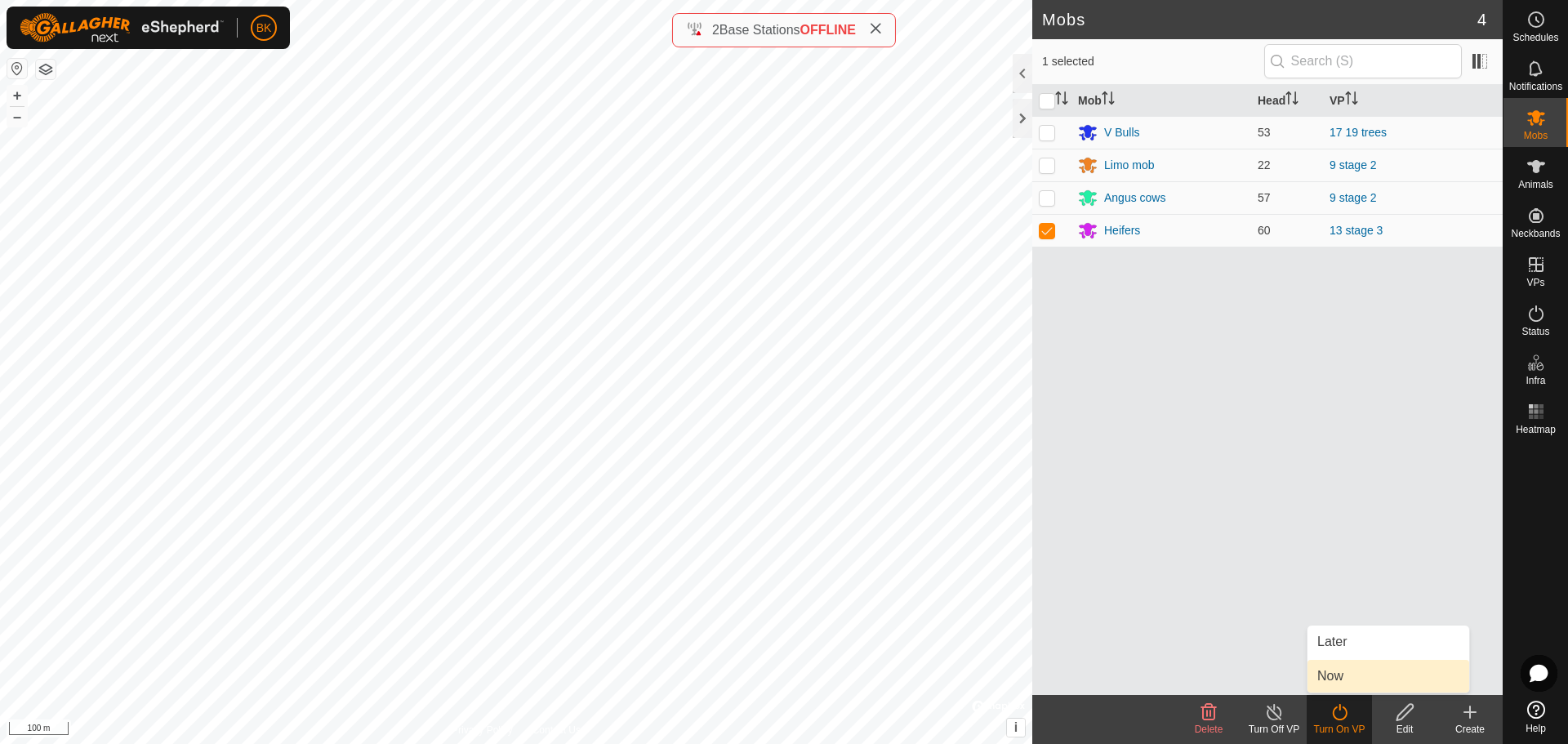
click at [1337, 687] on link "Now" at bounding box center [1387, 676] width 162 height 33
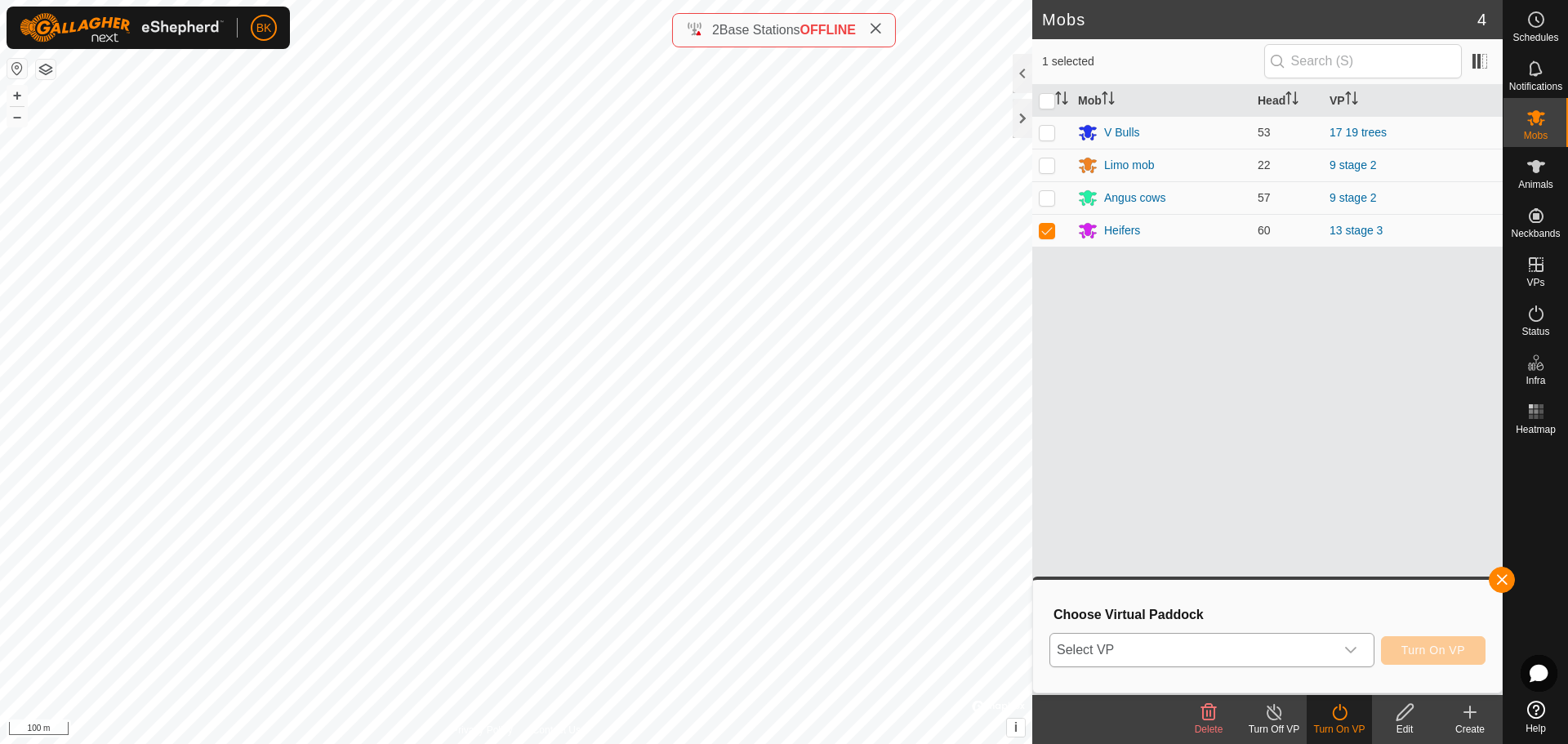
click at [1349, 646] on icon "dropdown trigger" at bounding box center [1350, 649] width 13 height 13
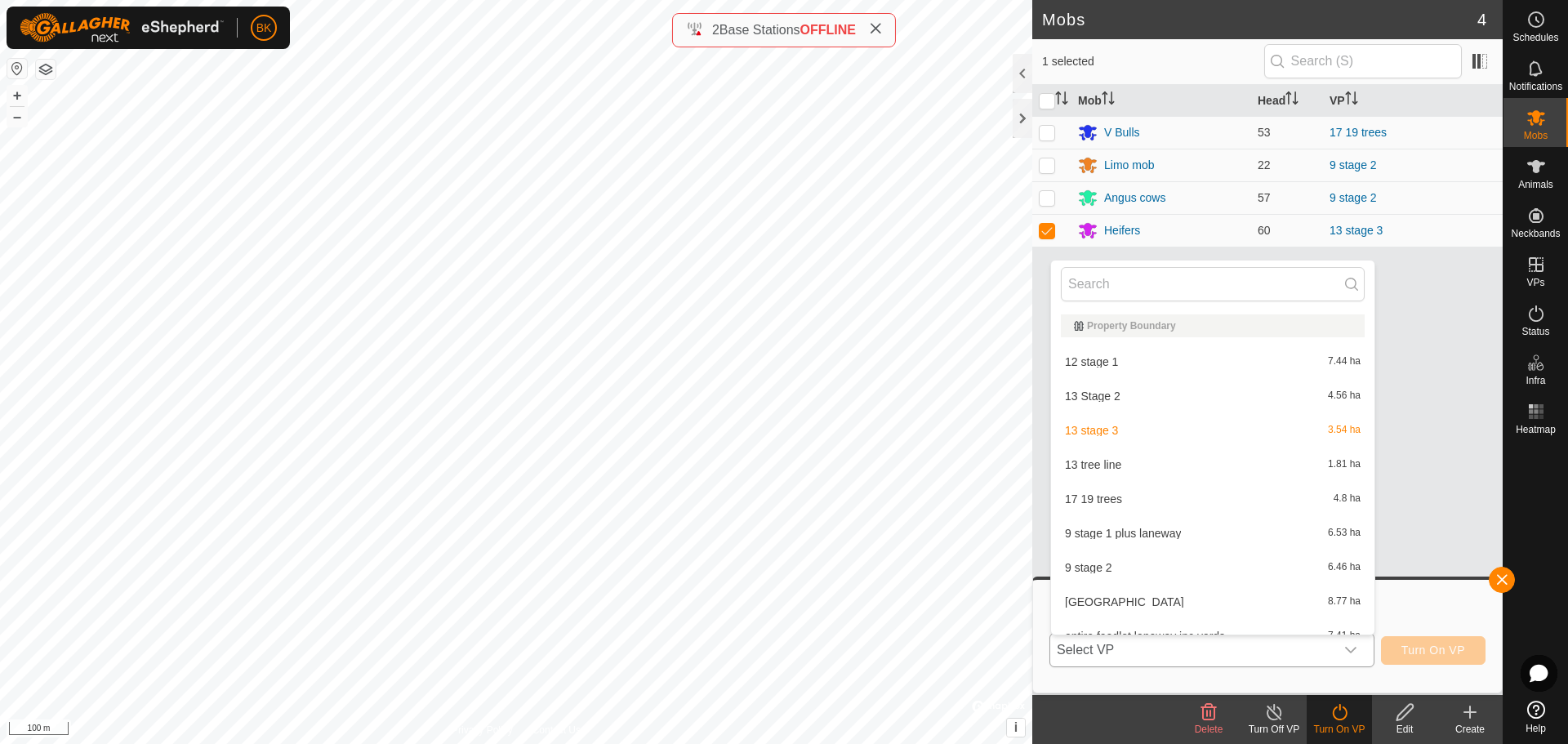
scroll to position [18, 0]
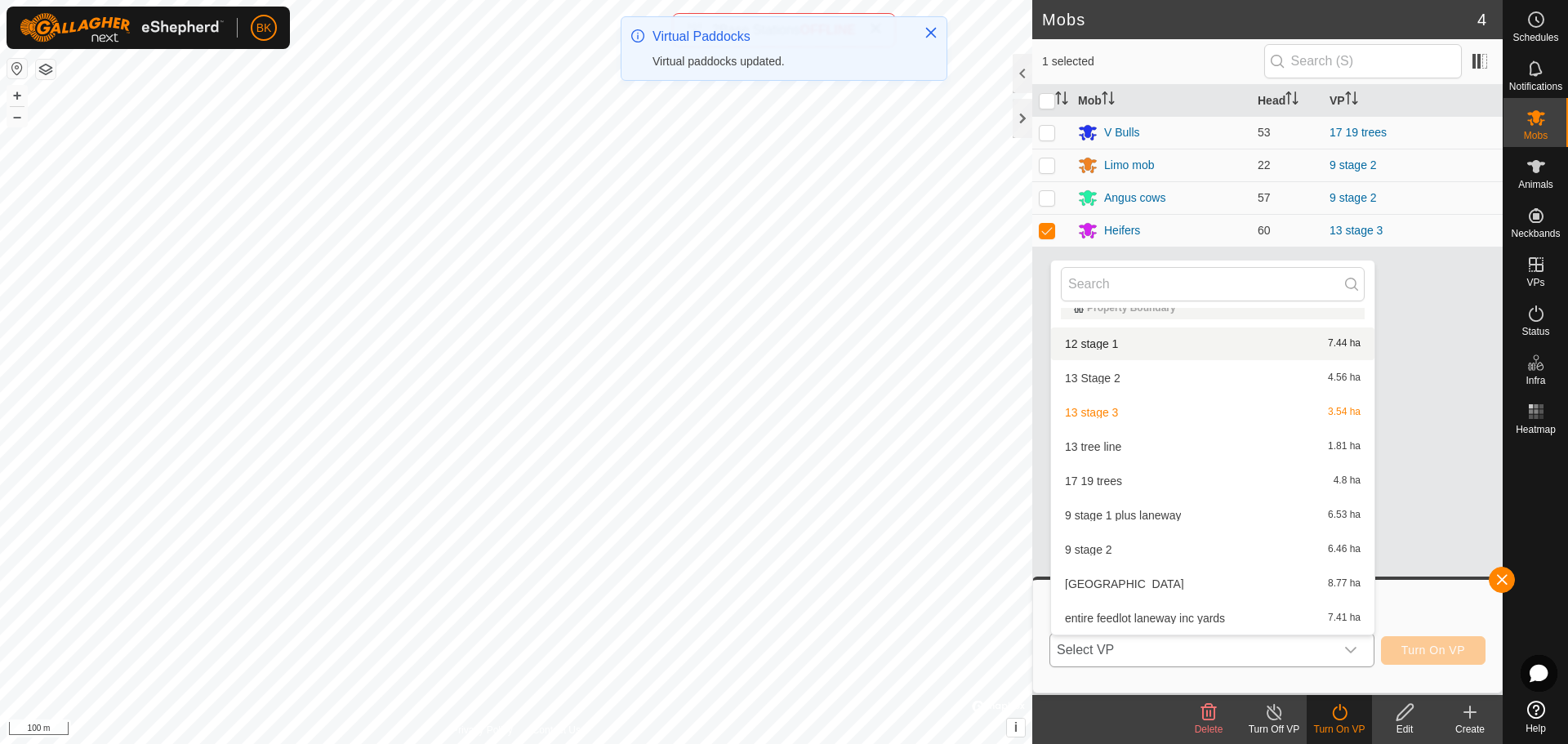
click at [1132, 342] on li "12 stage 1 7.44 ha" at bounding box center [1212, 343] width 323 height 33
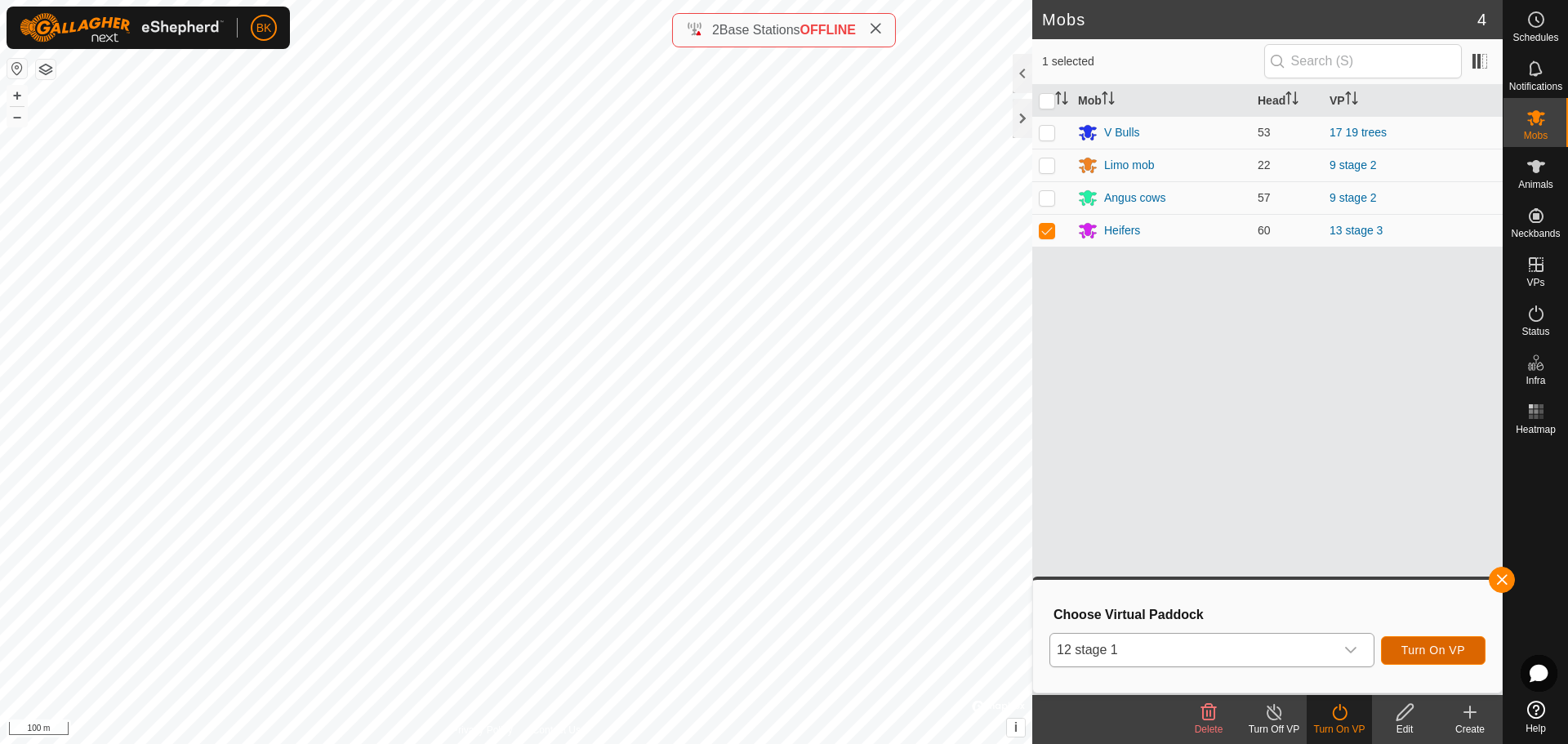
click at [1464, 657] on button "Turn On VP" at bounding box center [1433, 650] width 104 height 28
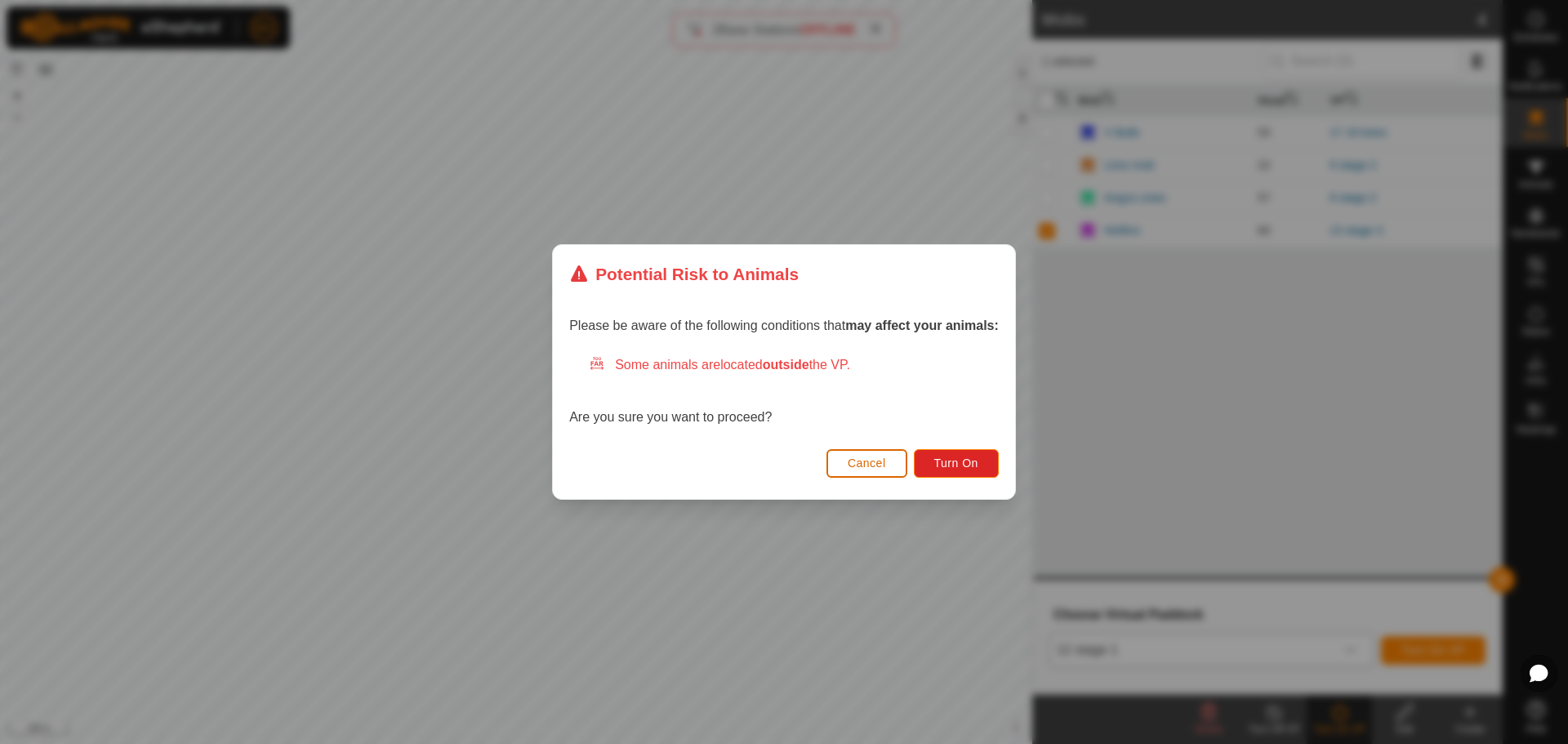
click at [879, 469] on span "Cancel" at bounding box center [866, 463] width 38 height 13
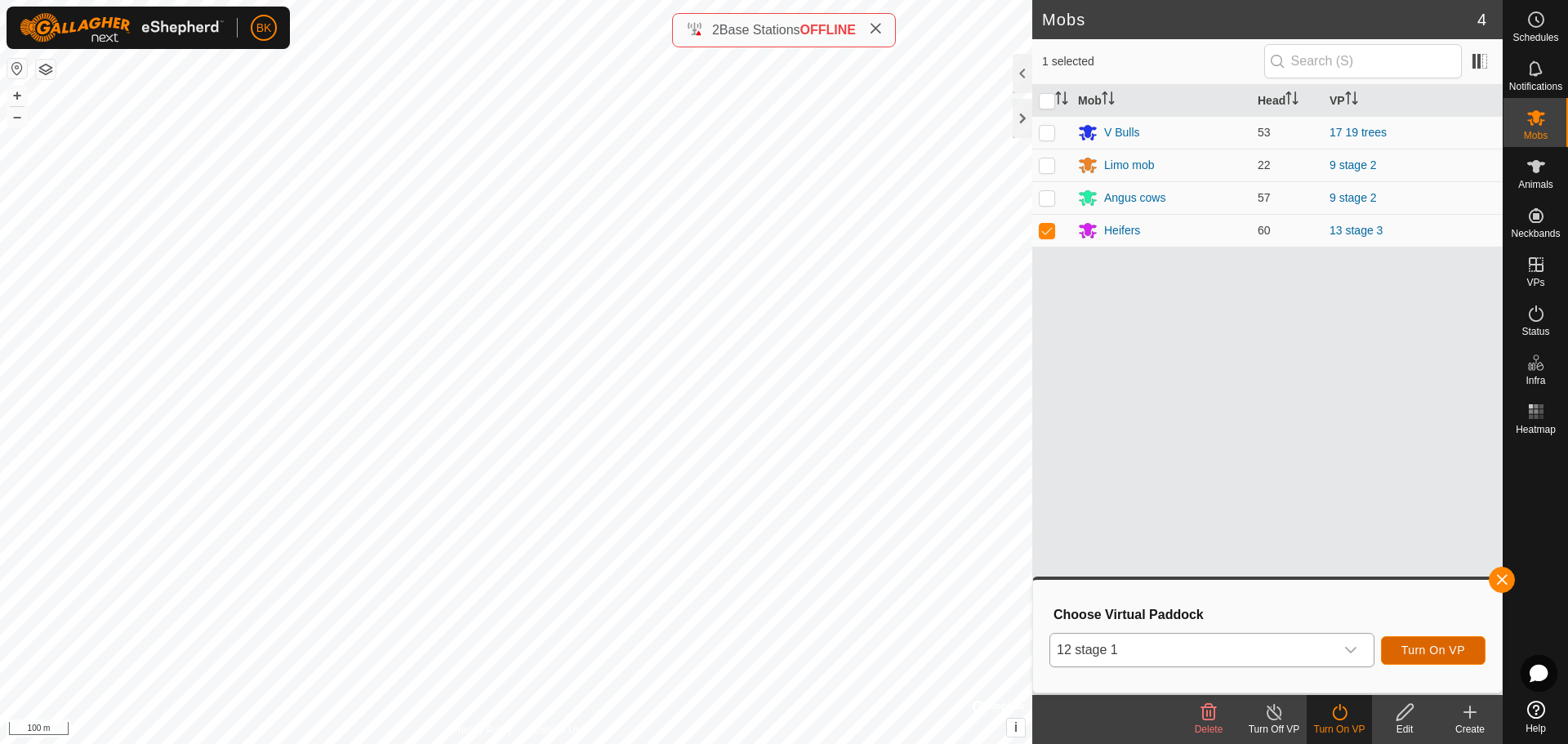
click at [1449, 654] on span "Turn On VP" at bounding box center [1433, 649] width 64 height 13
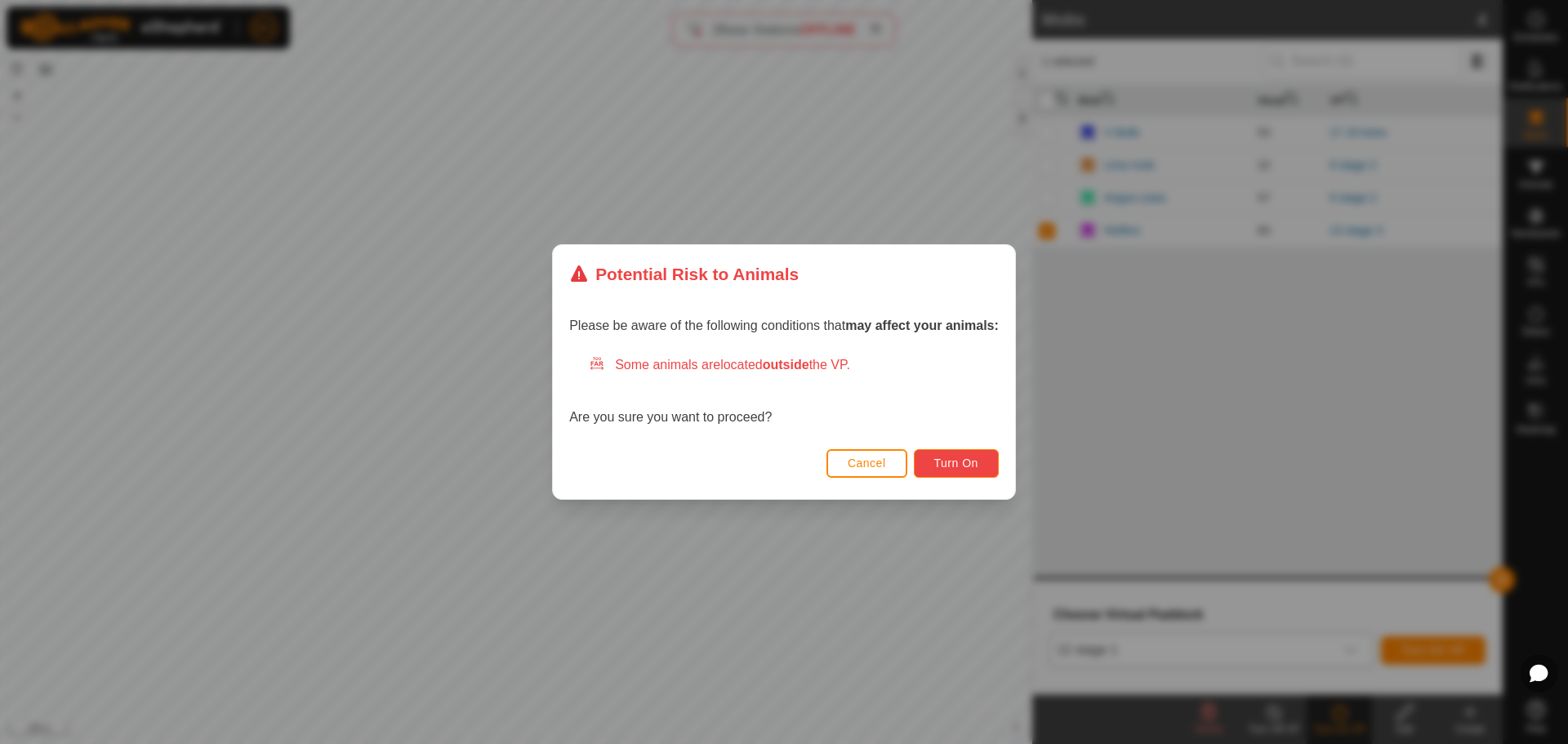
click at [967, 469] on span "Turn On" at bounding box center [957, 463] width 44 height 13
